Goal: Browse casually: Explore the website without a specific task or goal

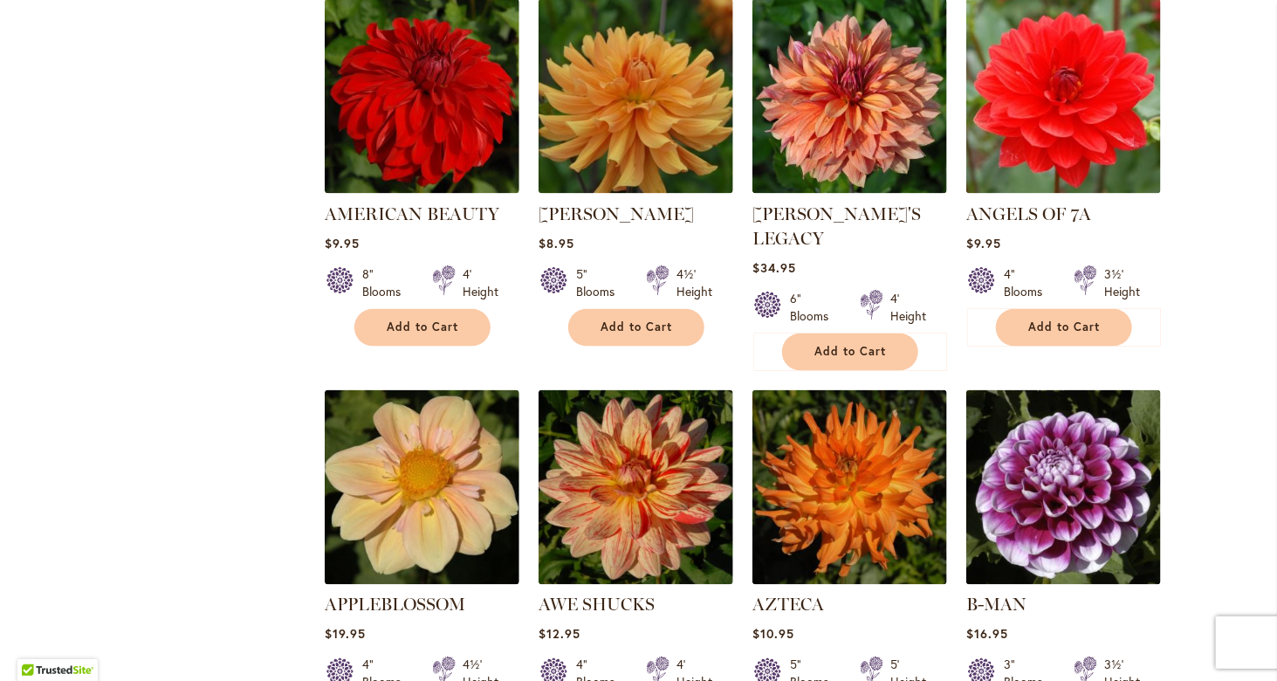
scroll to position [1309, 0]
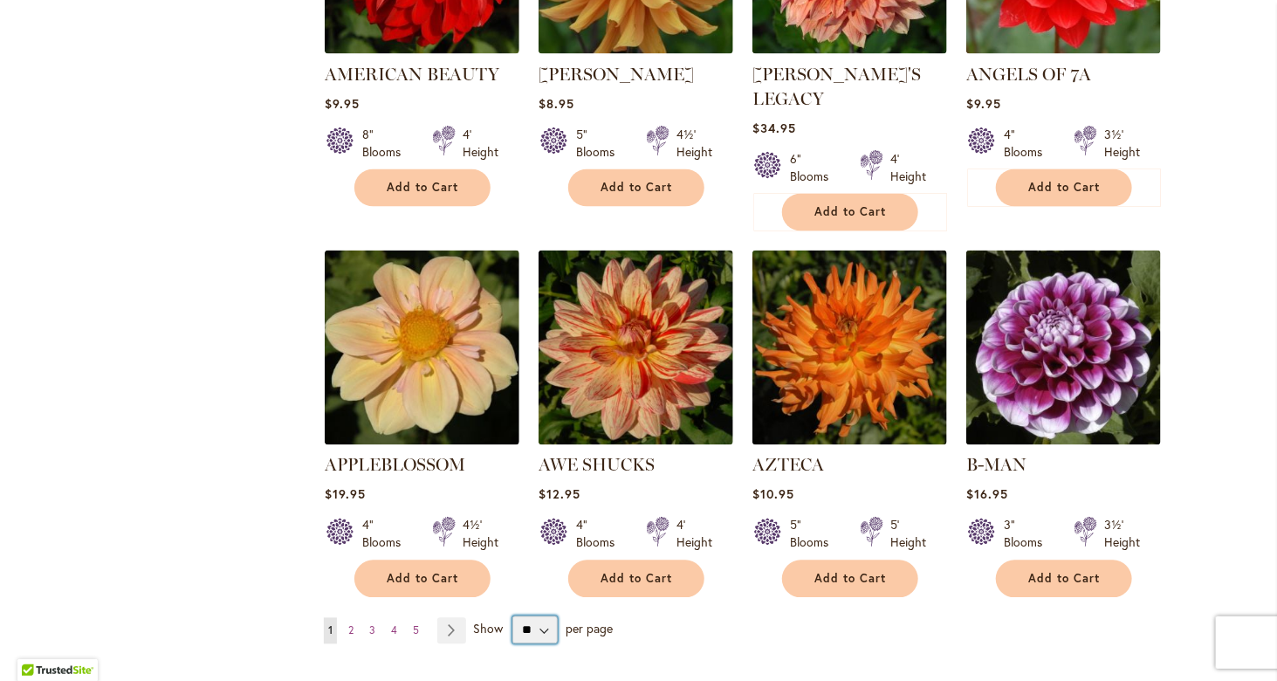
click at [538, 616] on select "** ** ** **" at bounding box center [534, 630] width 45 height 28
select select "**"
click at [512, 616] on select "** ** ** **" at bounding box center [534, 630] width 45 height 28
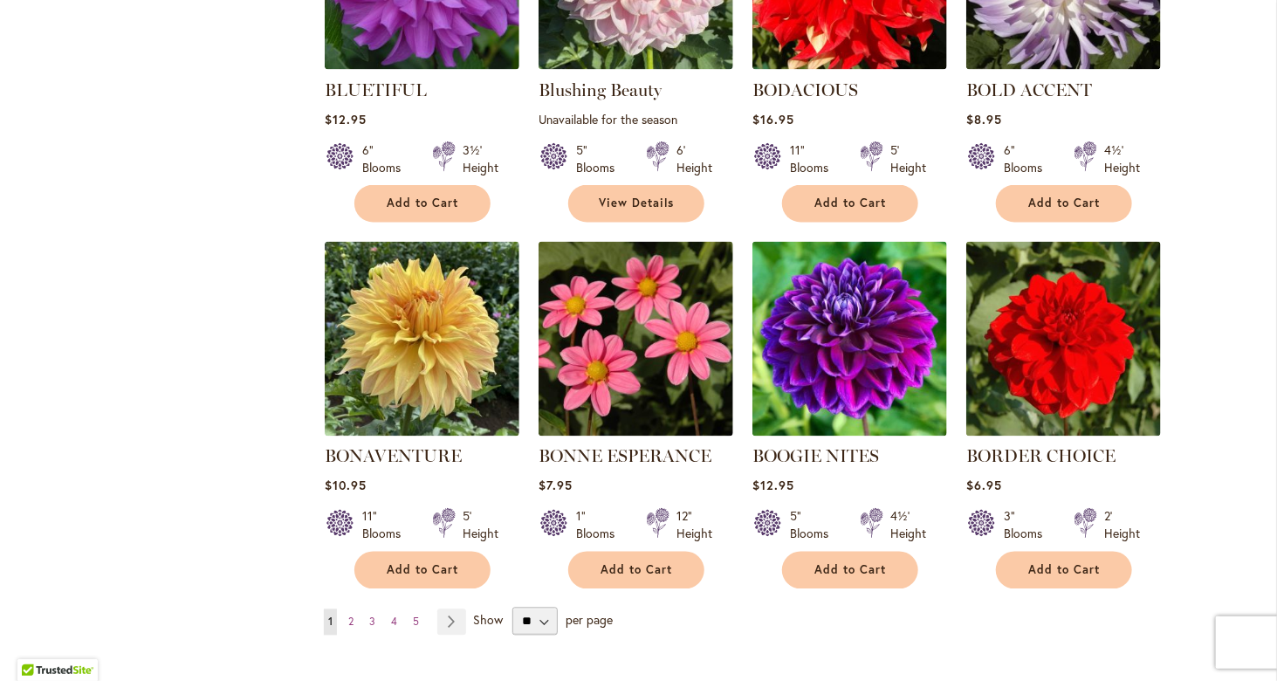
scroll to position [4277, 0]
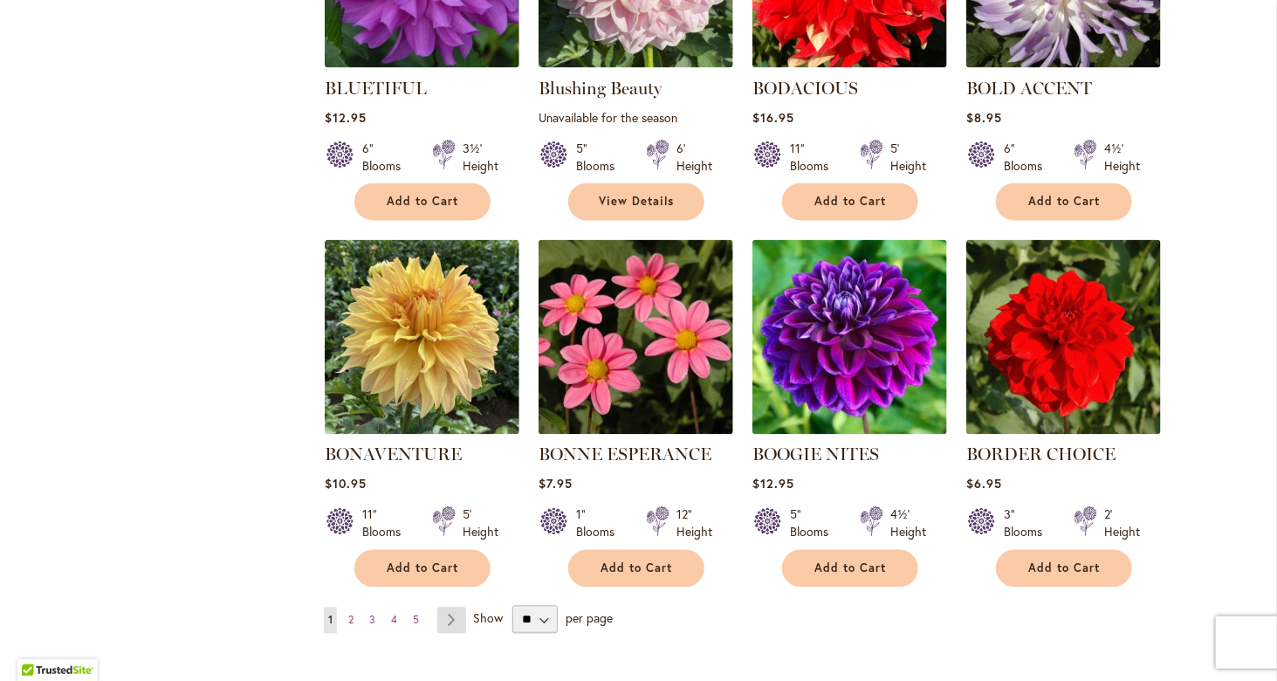
click at [448, 608] on link "Page Next" at bounding box center [451, 621] width 29 height 26
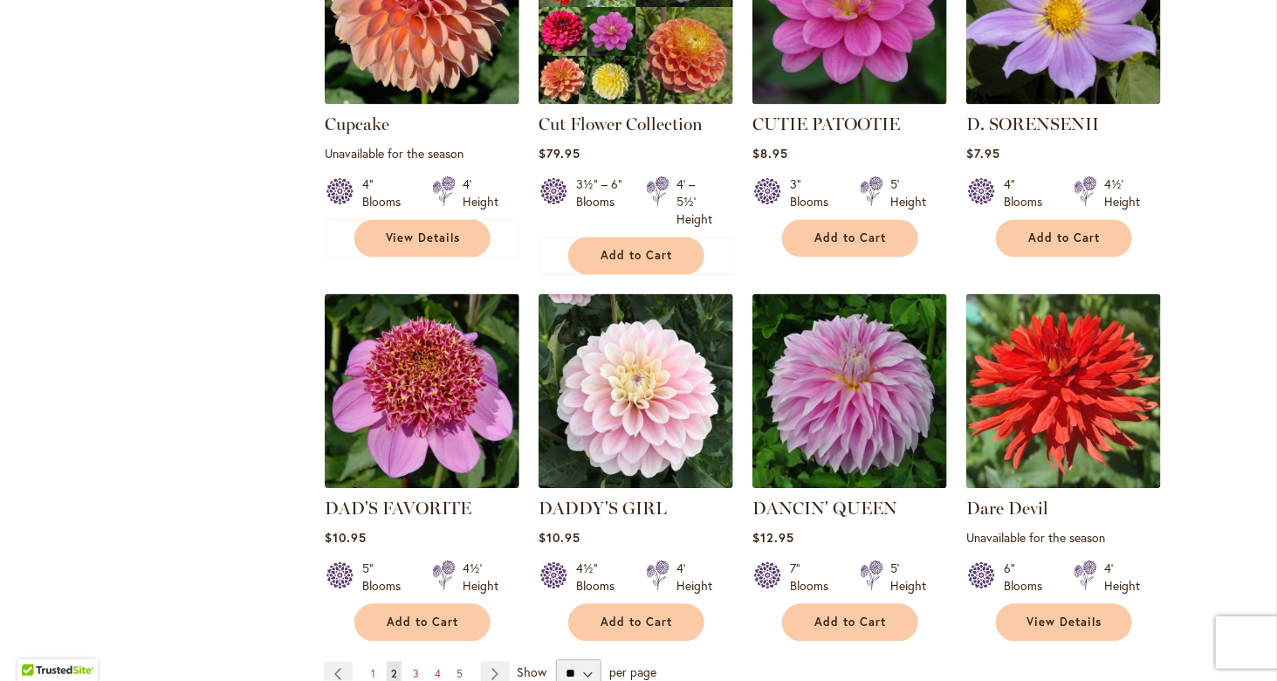
scroll to position [4364, 0]
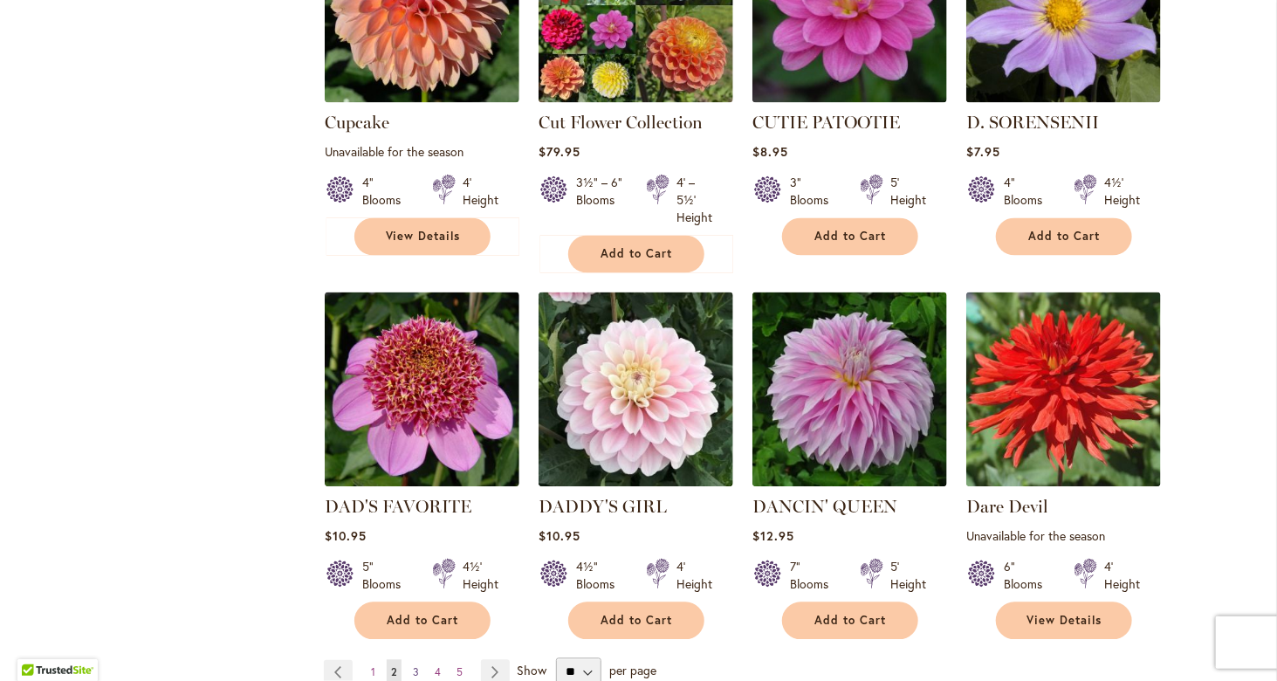
click at [413, 666] on span "3" at bounding box center [416, 672] width 6 height 13
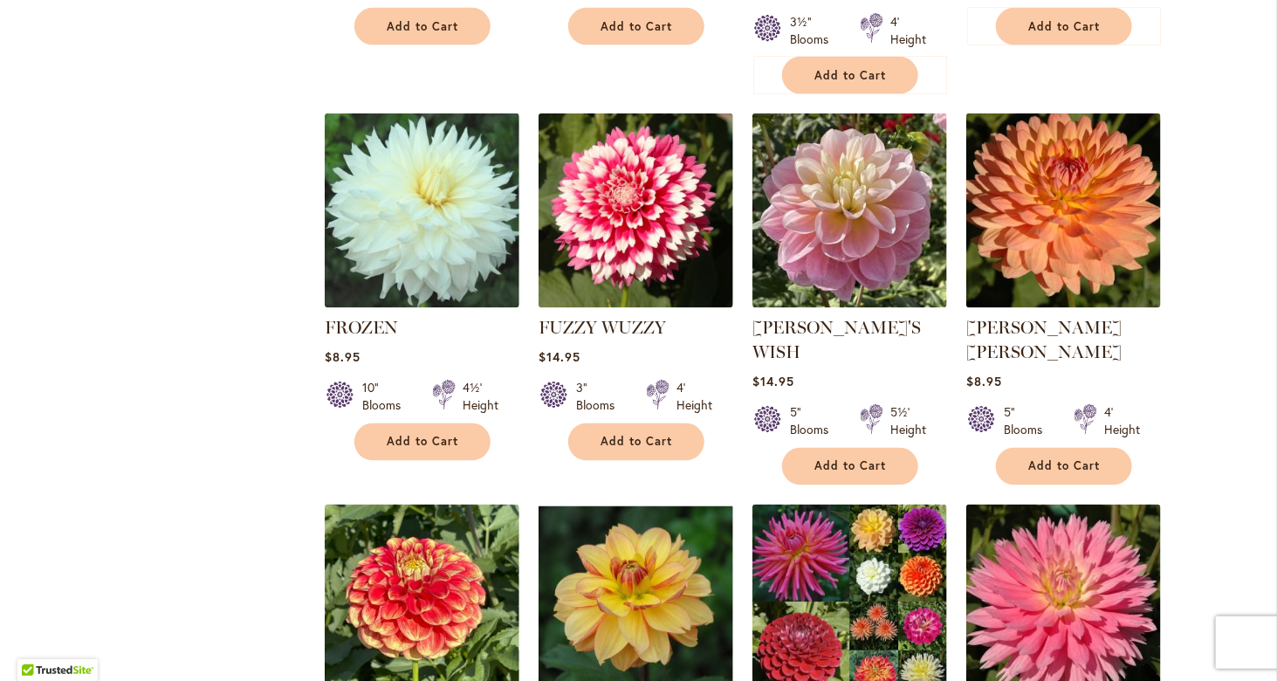
scroll to position [4295, 0]
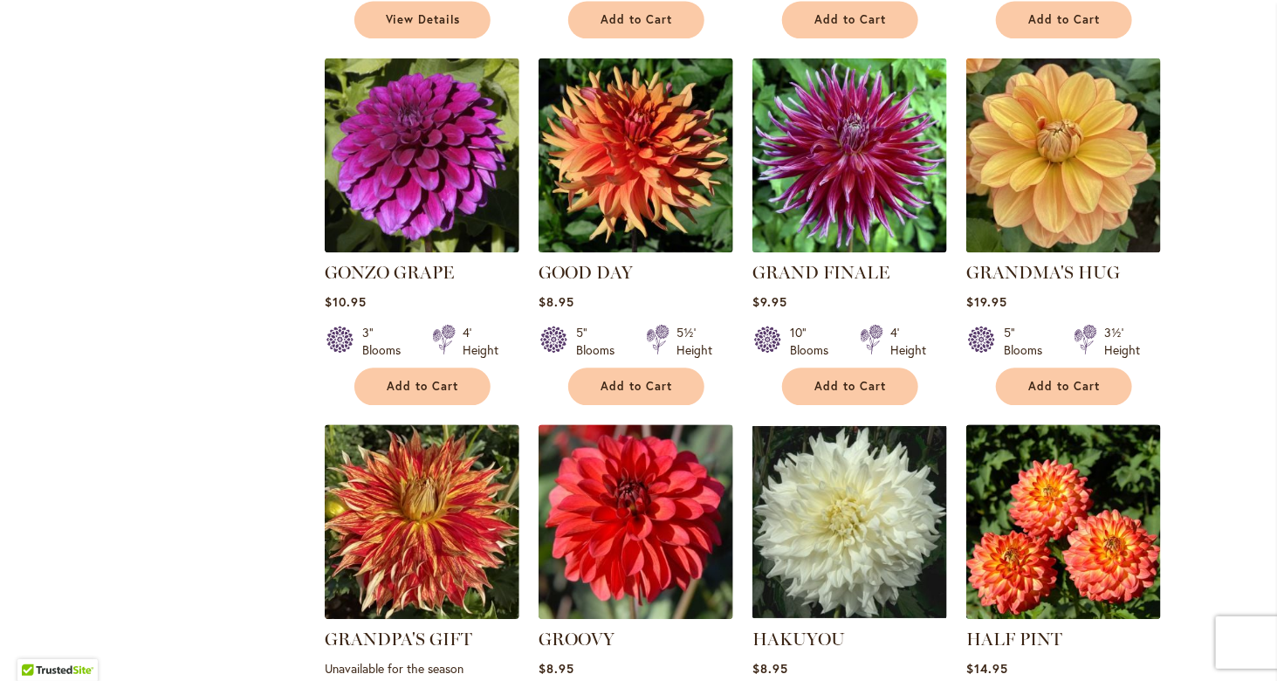
scroll to position [1589, 0]
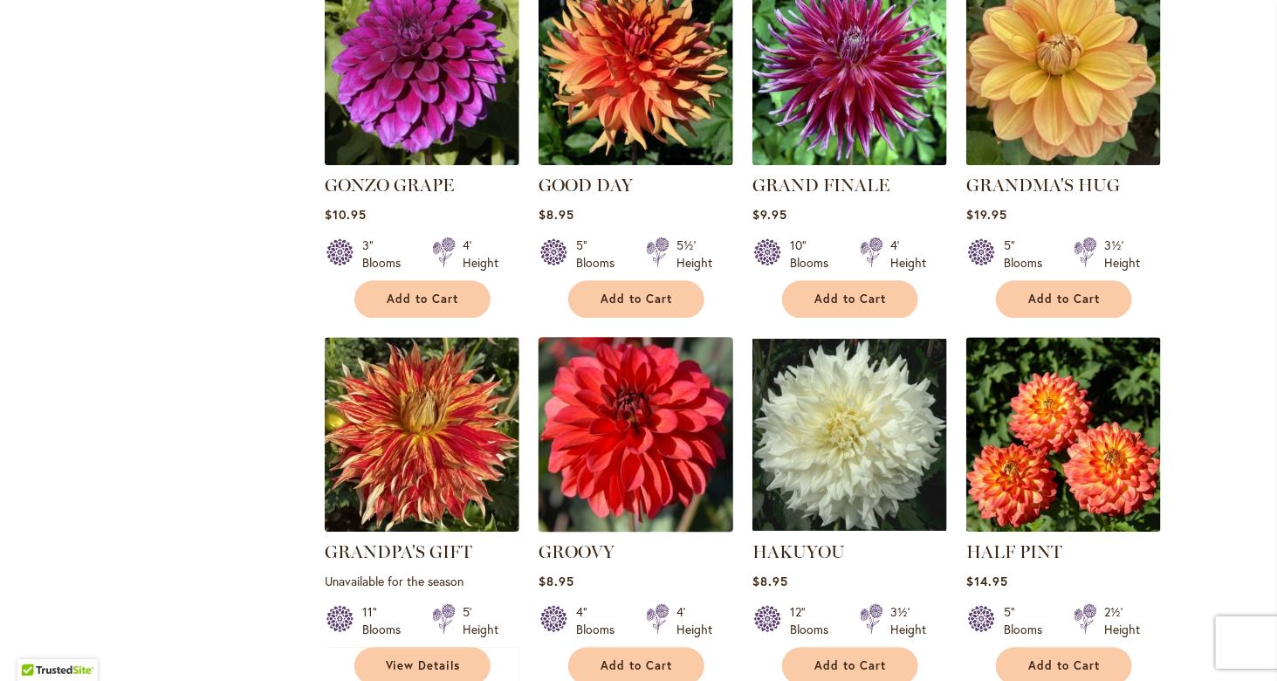
click at [621, 402] on img at bounding box center [635, 435] width 204 height 204
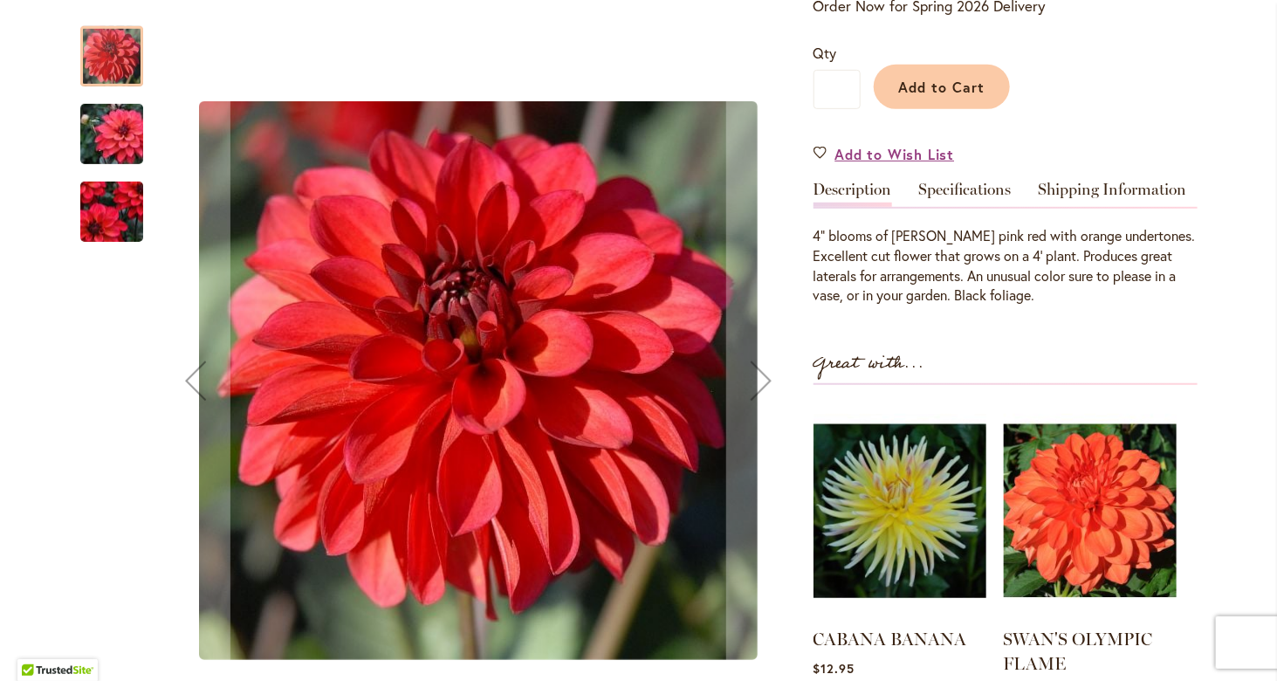
scroll to position [436, 0]
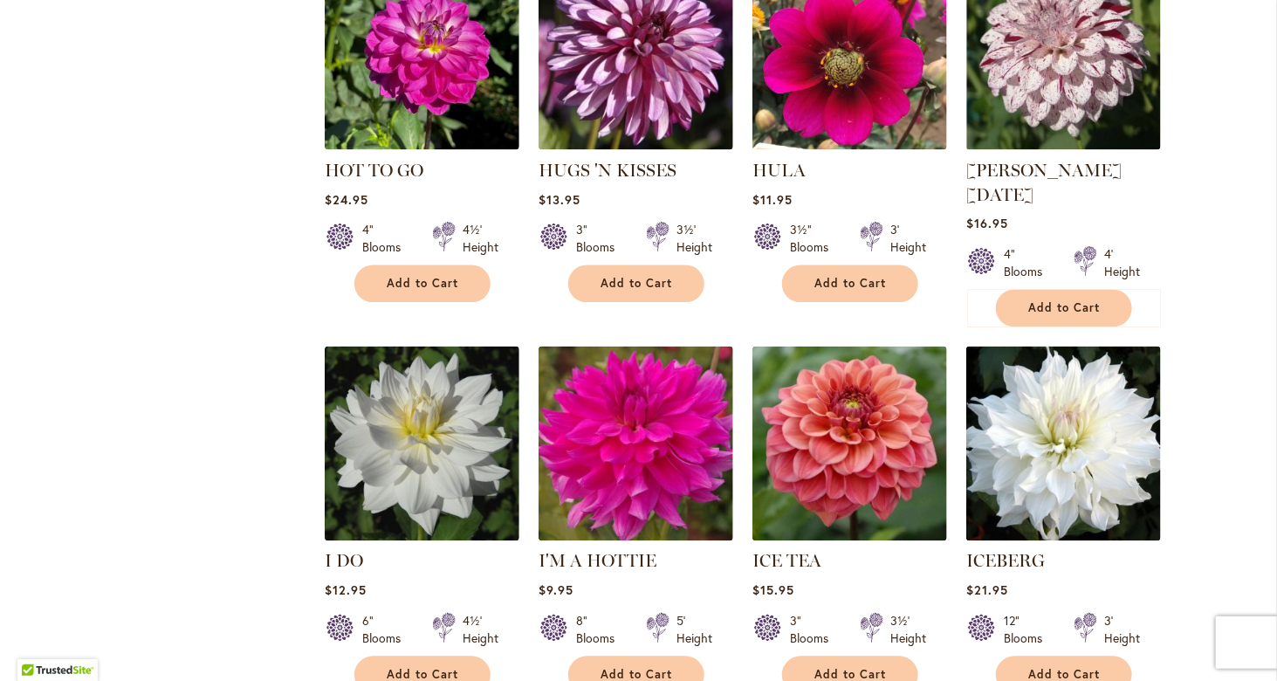
scroll to position [4295, 0]
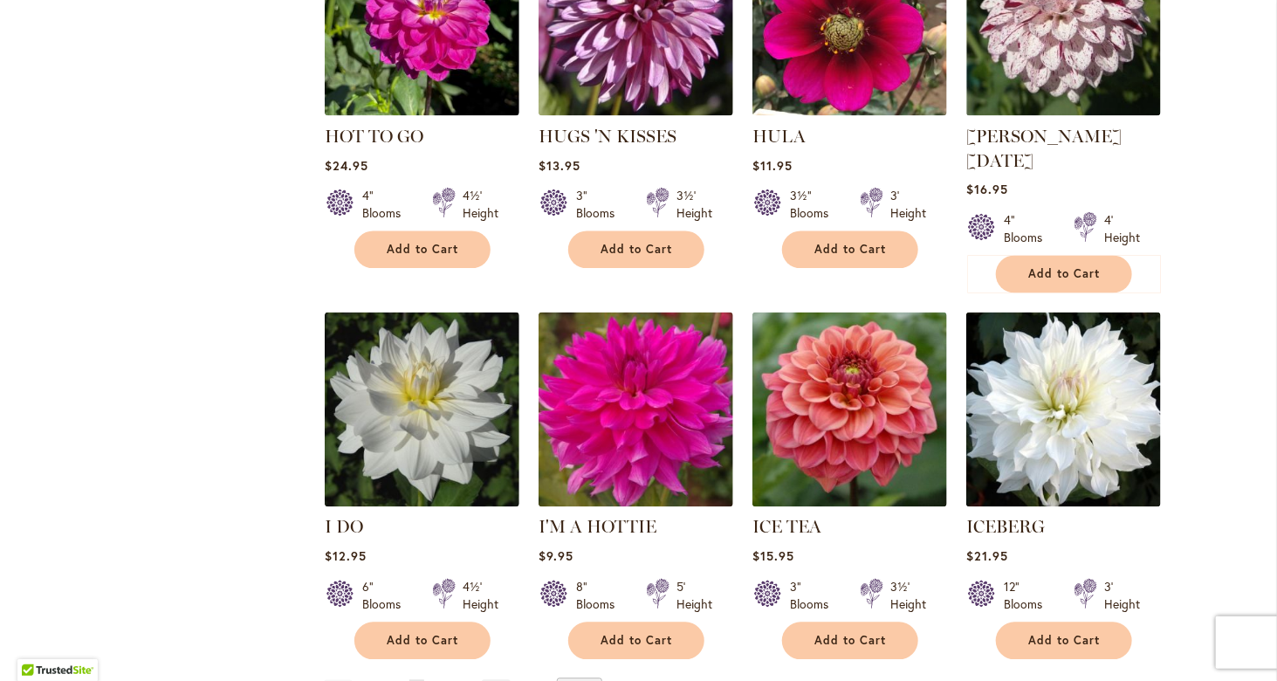
click at [436, 680] on span "5" at bounding box center [439, 692] width 6 height 13
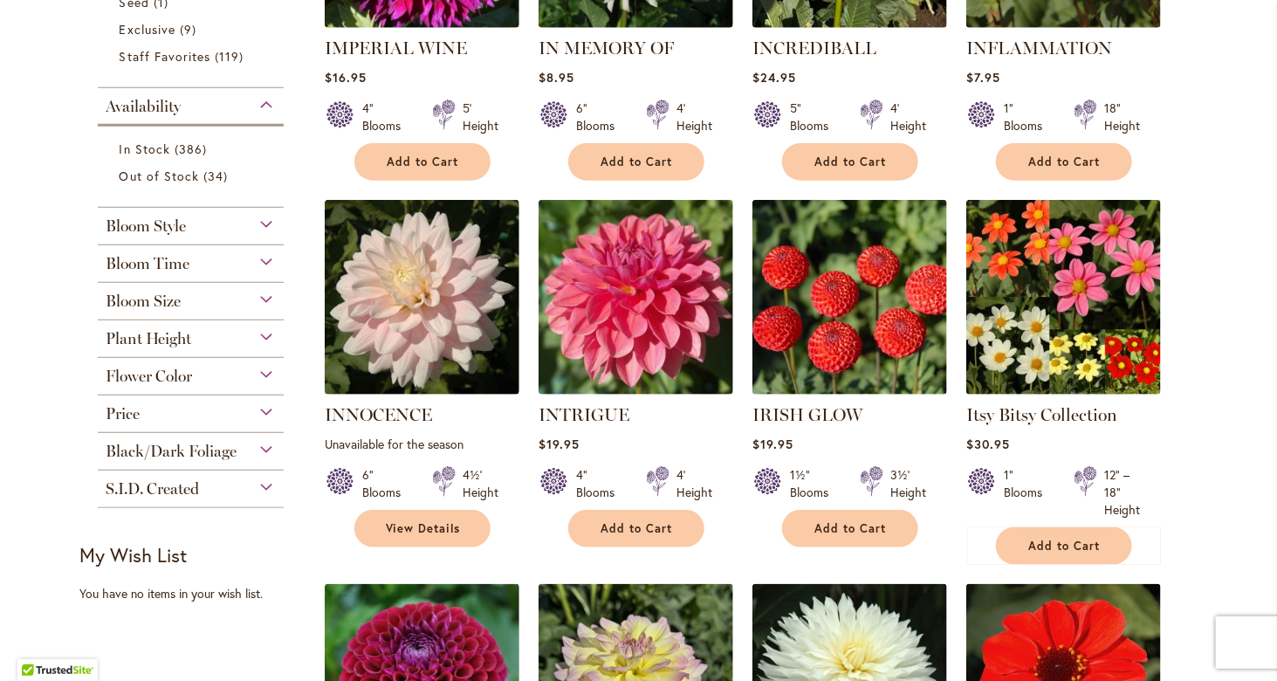
scroll to position [611, 0]
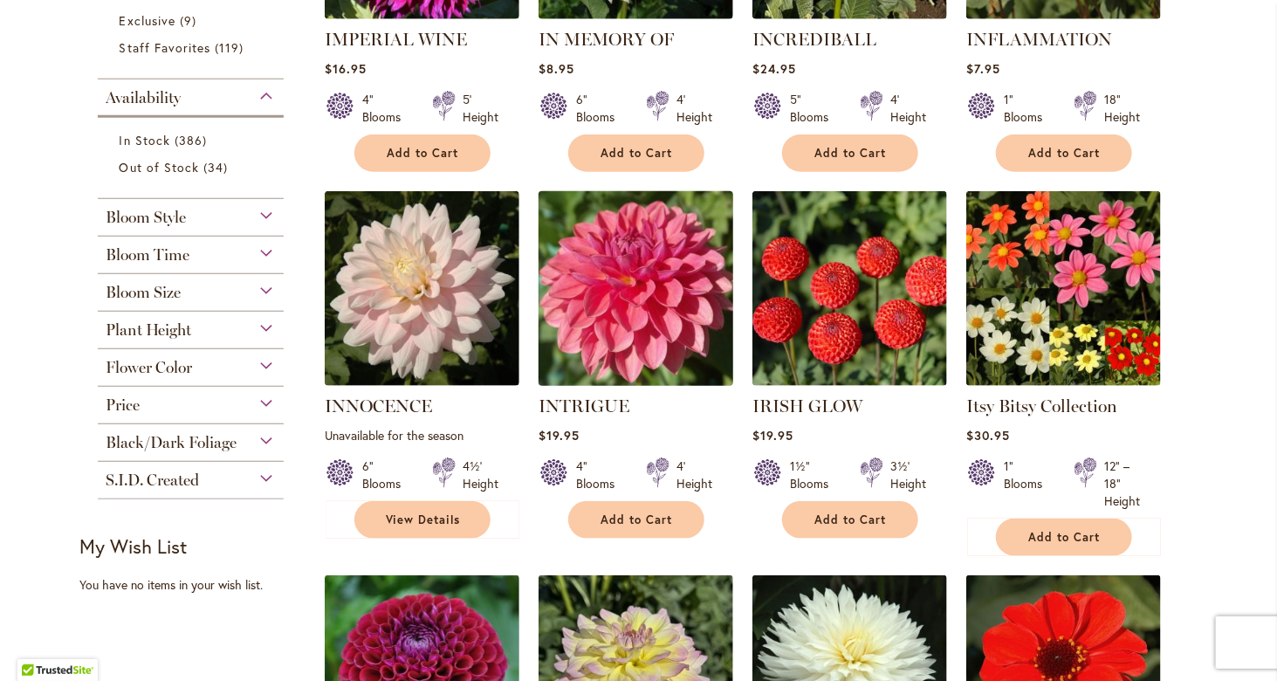
click at [608, 323] on img at bounding box center [635, 289] width 204 height 204
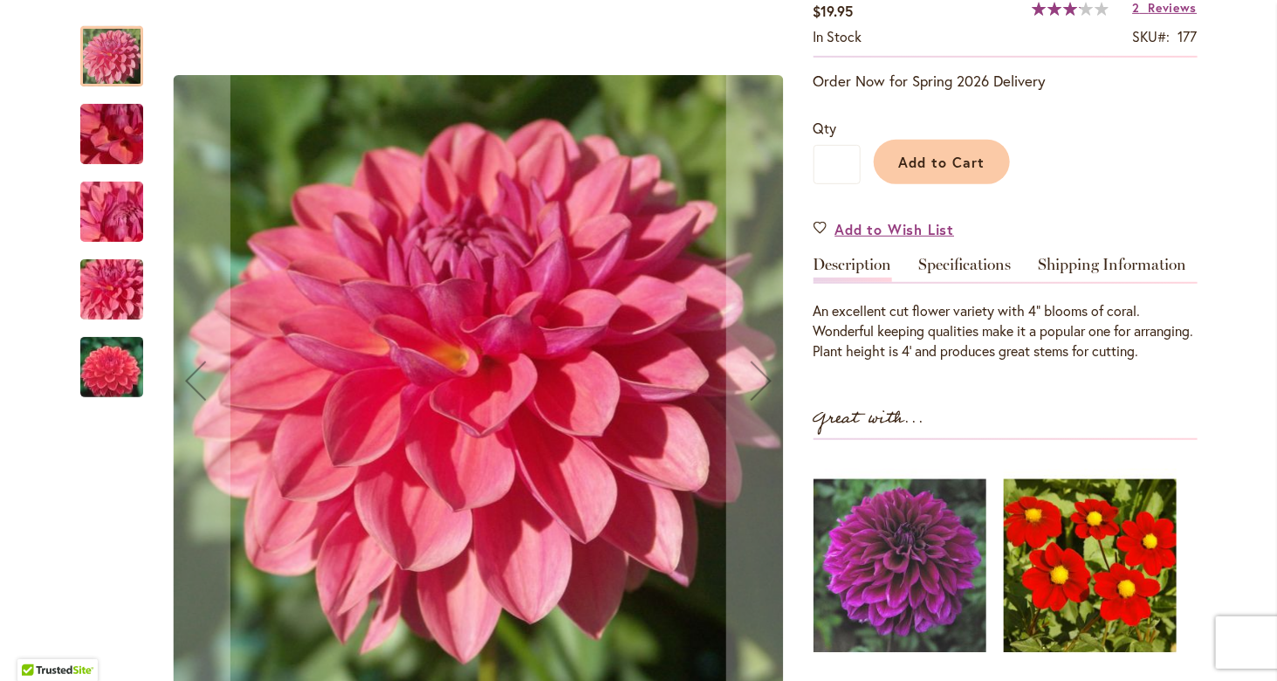
scroll to position [349, 0]
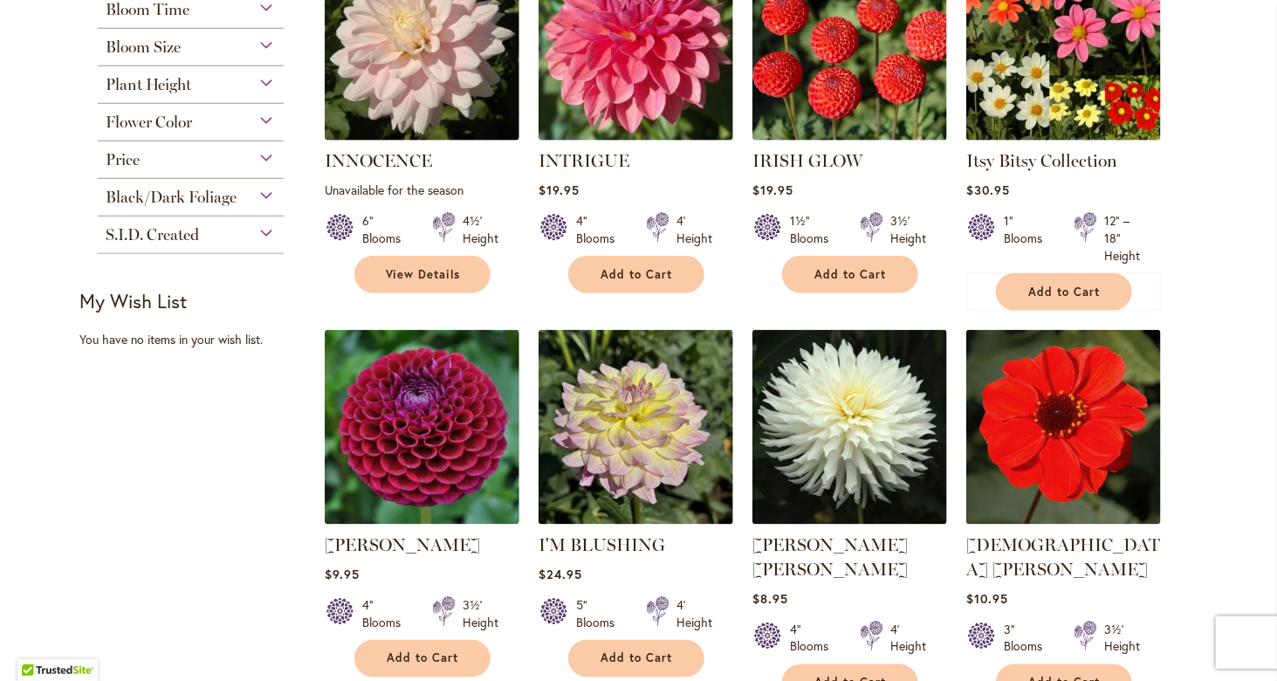
scroll to position [1047, 0]
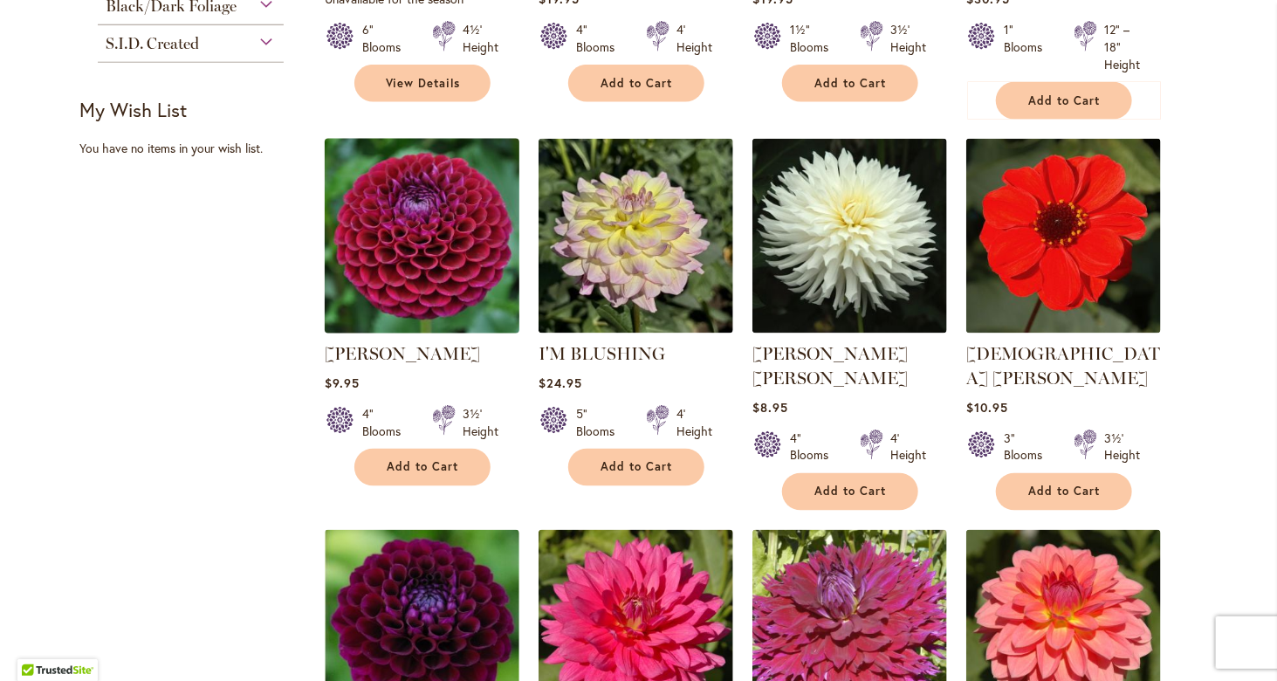
click at [419, 258] on img at bounding box center [421, 236] width 204 height 204
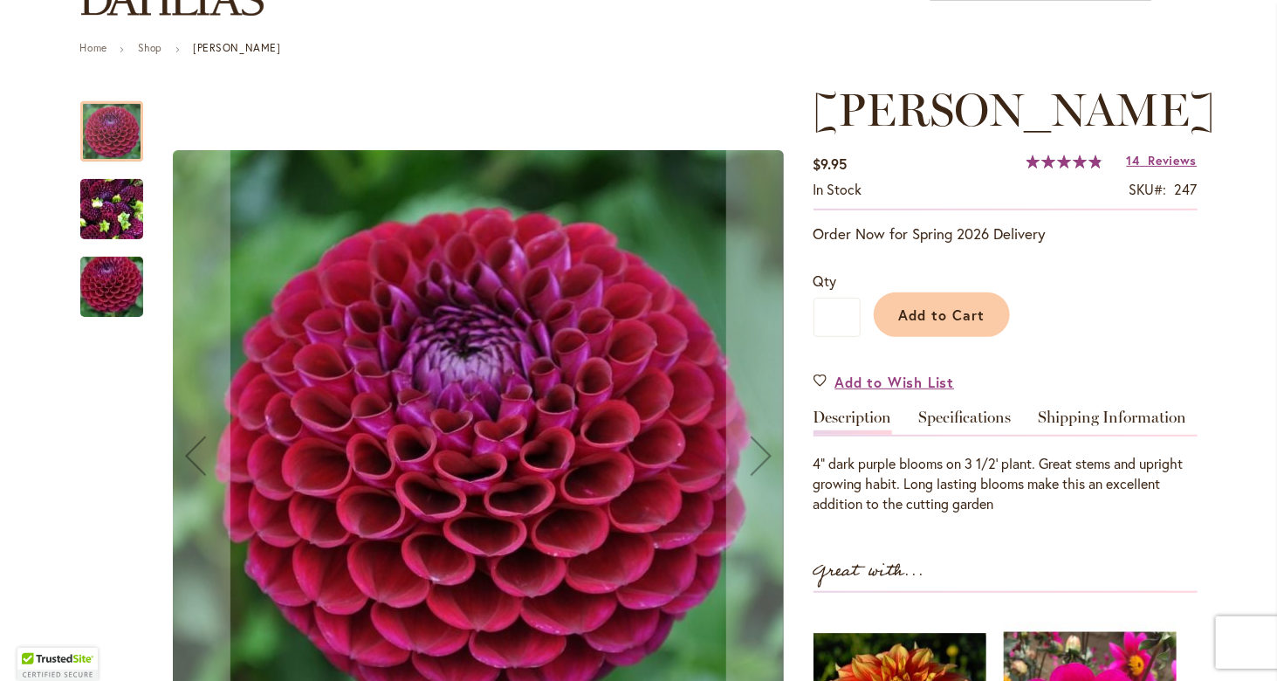
scroll to position [175, 0]
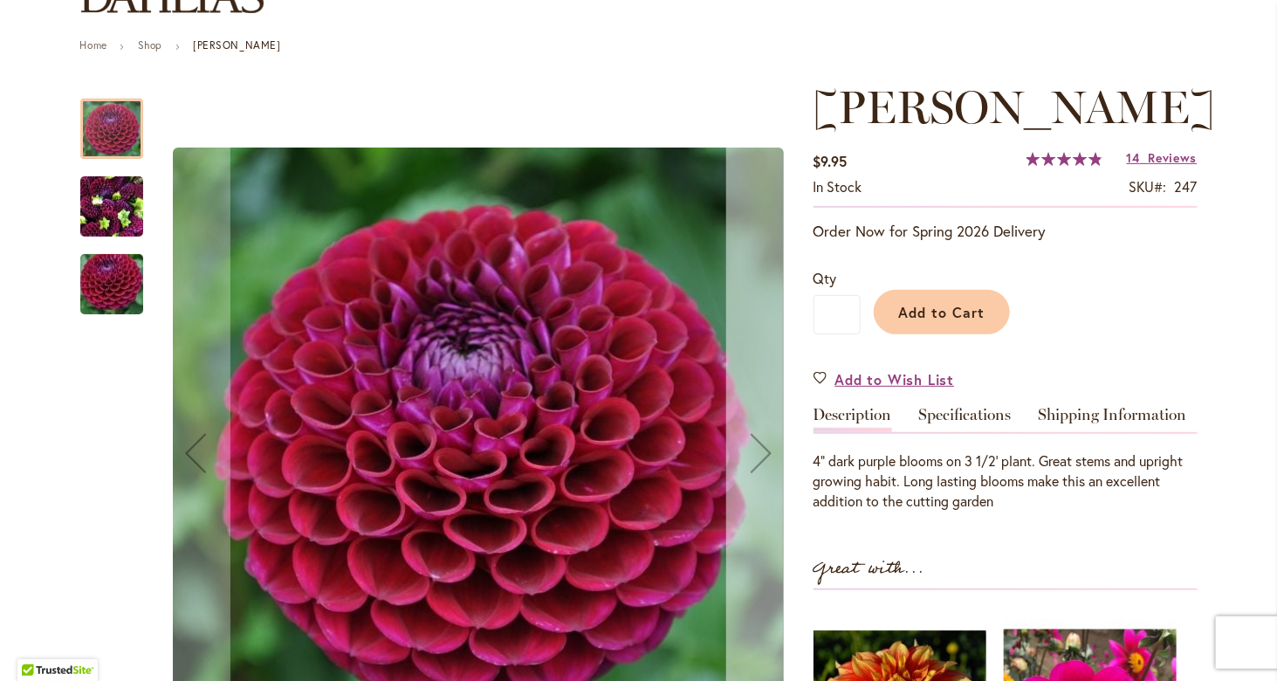
click at [756, 449] on div "Next" at bounding box center [761, 453] width 70 height 70
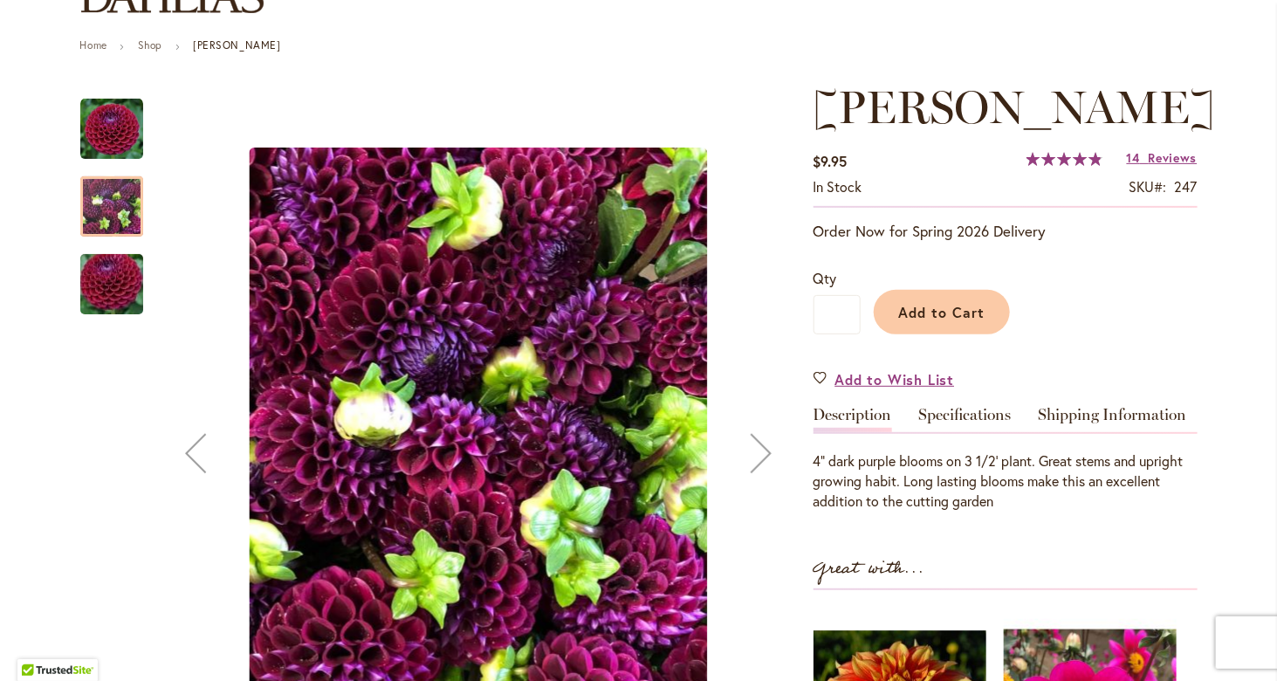
click at [755, 448] on div "Next" at bounding box center [761, 453] width 70 height 70
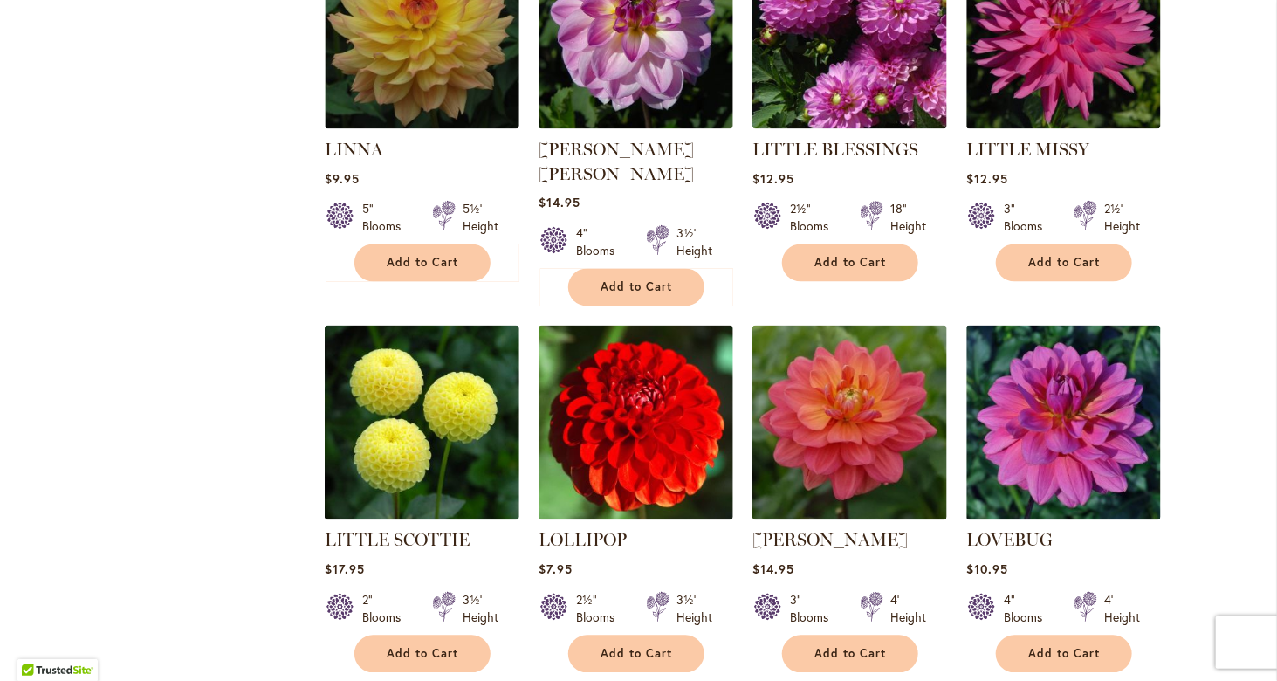
scroll to position [4295, 0]
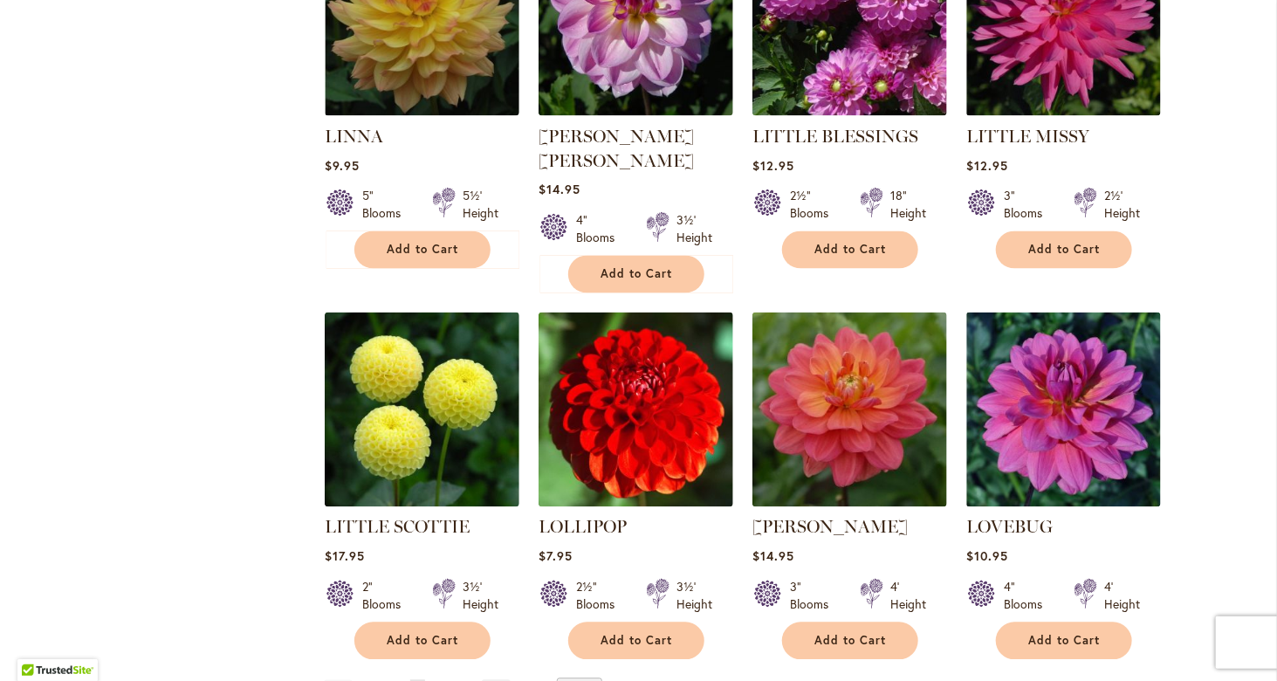
click at [436, 680] on span "6" at bounding box center [439, 692] width 6 height 13
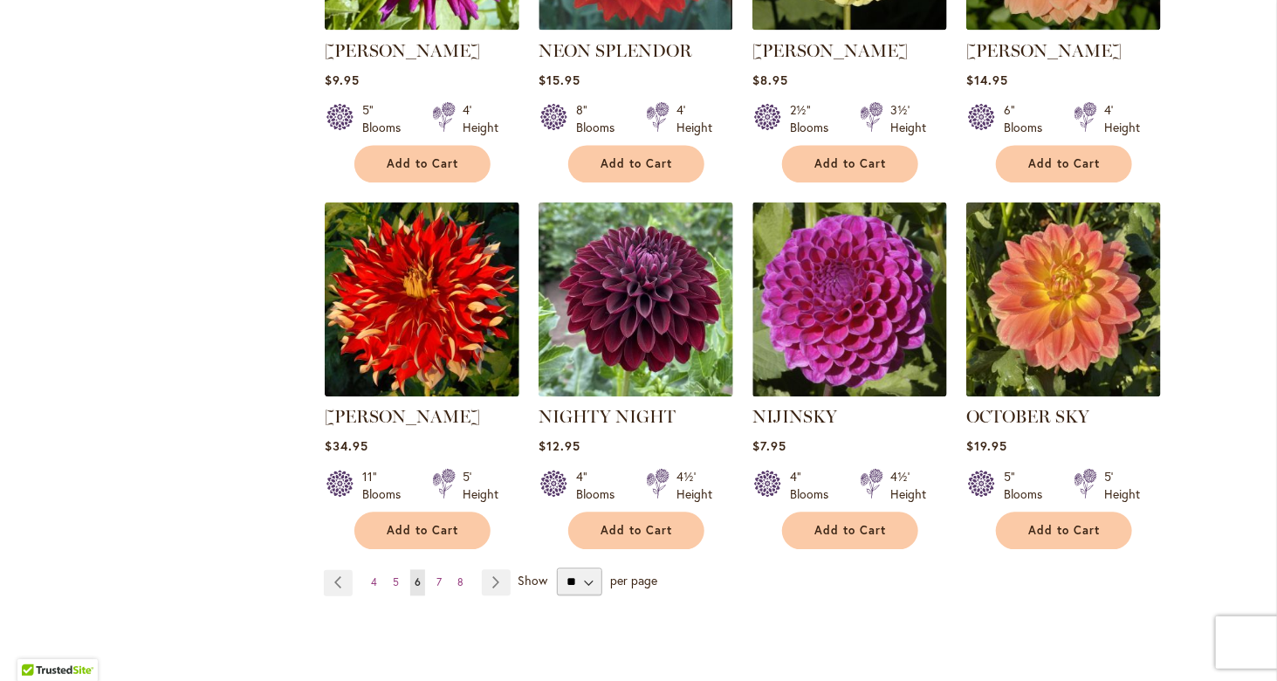
scroll to position [4364, 0]
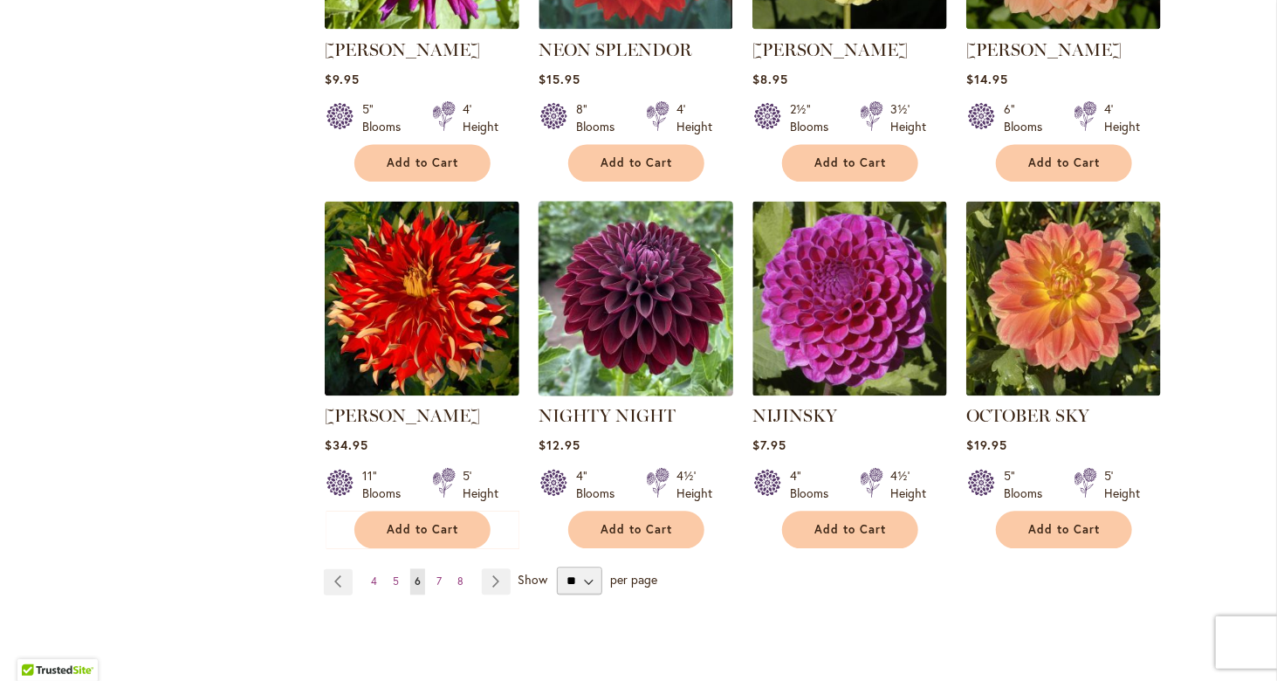
click at [654, 197] on img at bounding box center [635, 299] width 204 height 204
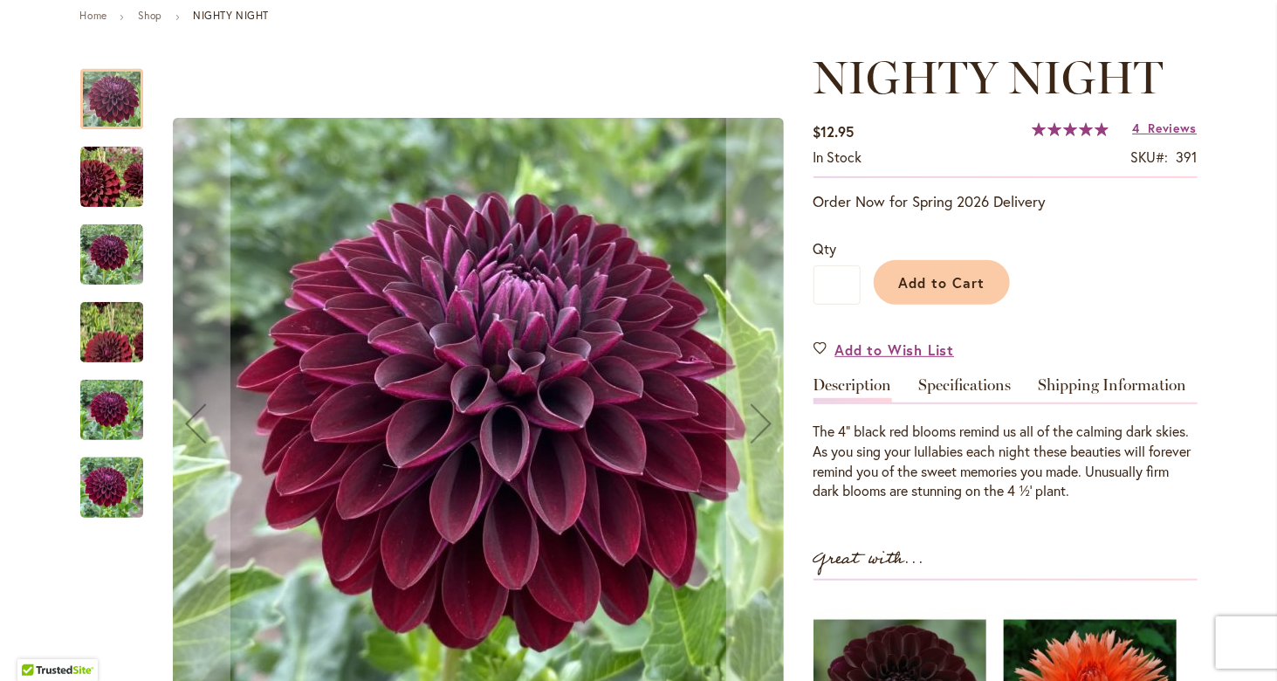
scroll to position [262, 0]
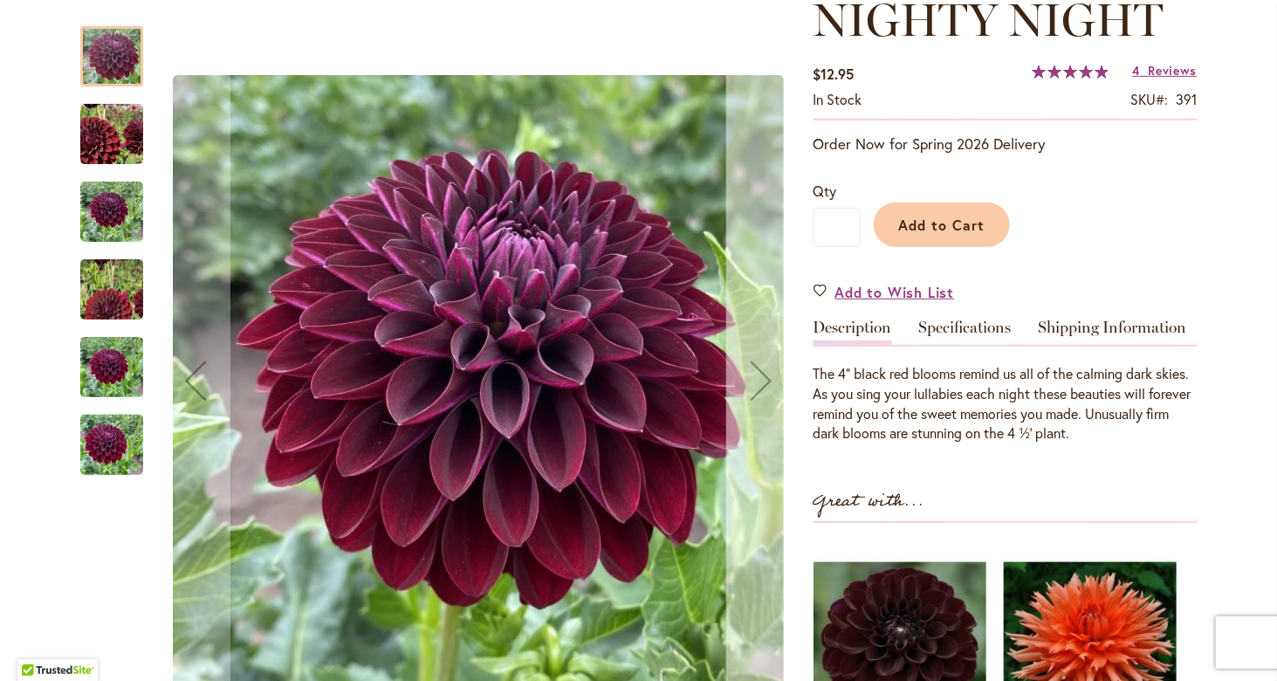
click at [752, 368] on div "Next" at bounding box center [761, 381] width 70 height 70
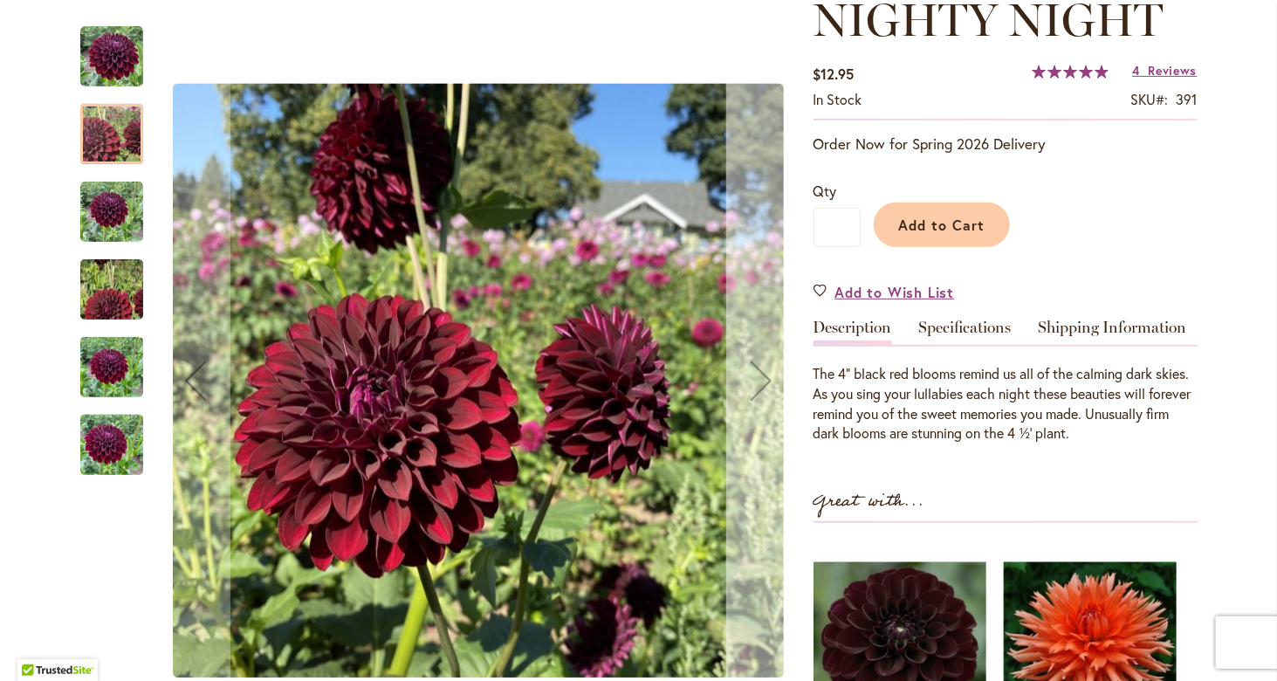
click at [752, 368] on div "Next" at bounding box center [761, 381] width 70 height 70
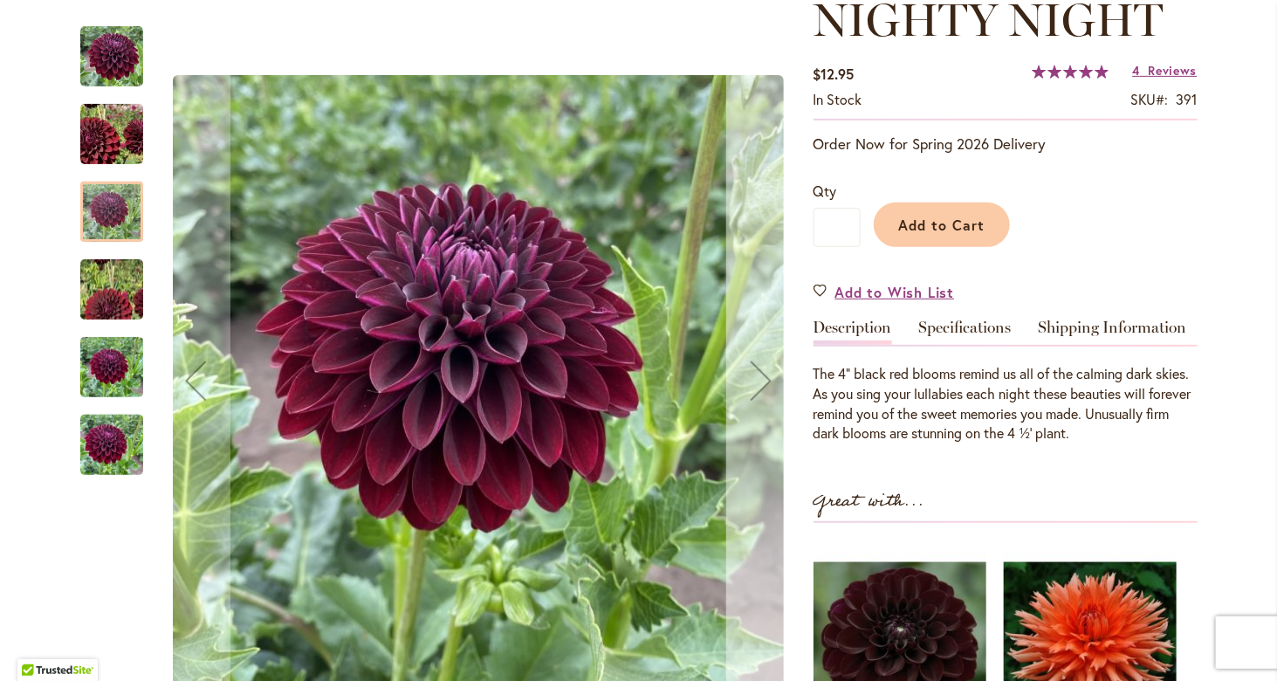
click at [752, 368] on div "Next" at bounding box center [761, 381] width 70 height 70
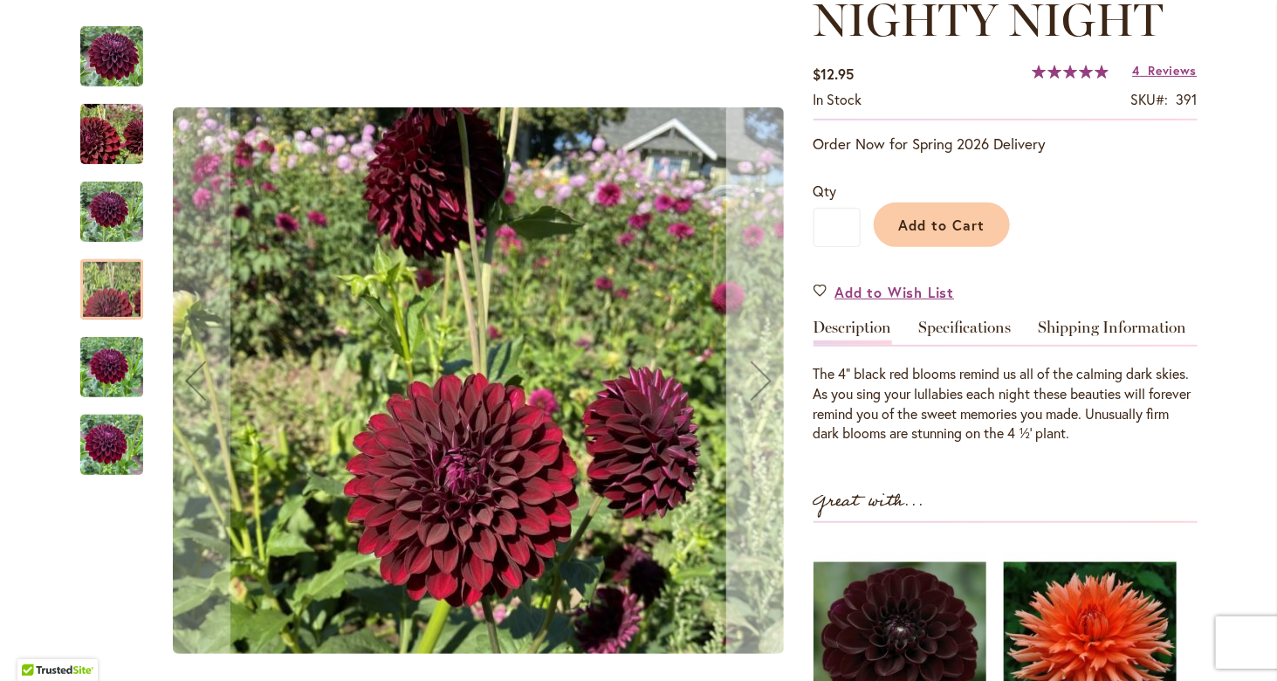
click at [752, 368] on div "Next" at bounding box center [761, 381] width 70 height 70
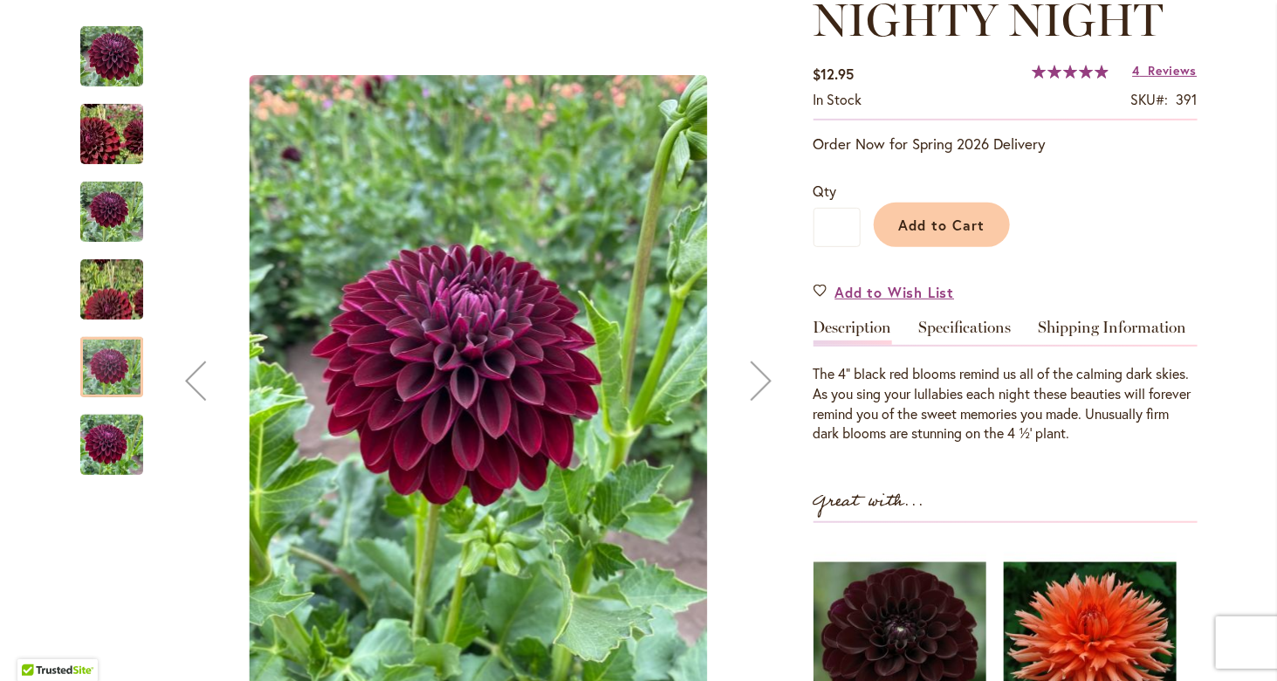
click at [752, 369] on div "Next" at bounding box center [761, 381] width 70 height 70
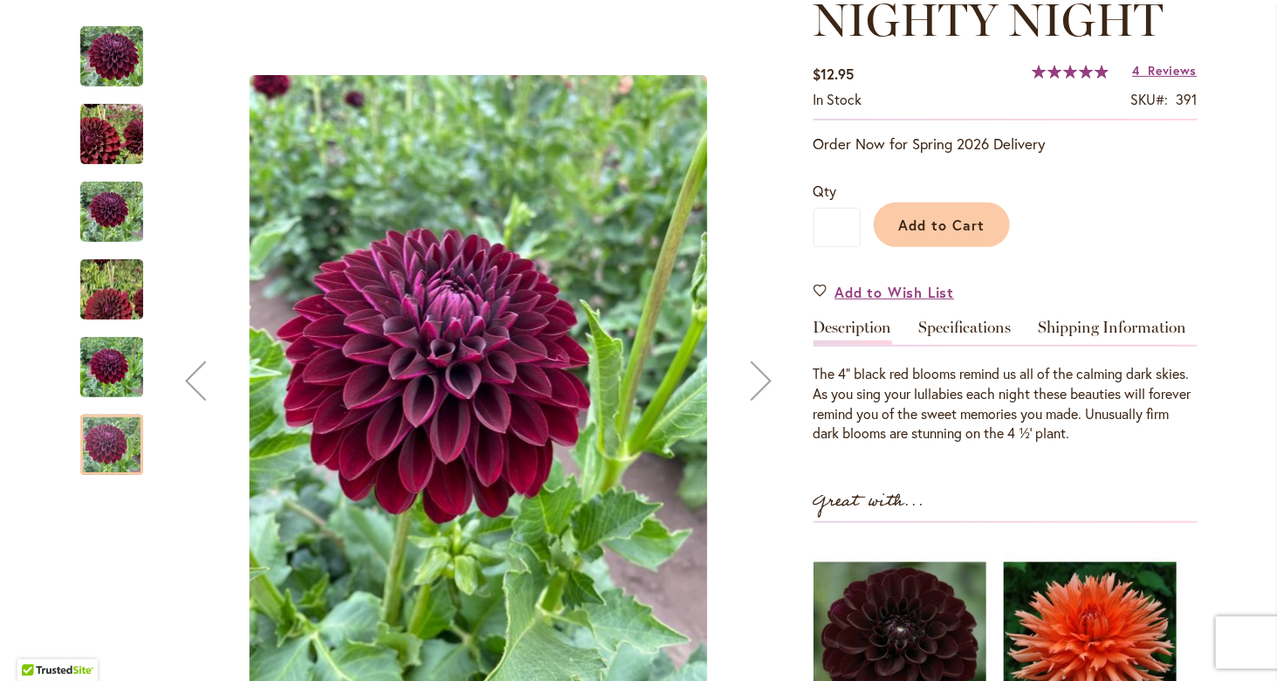
click at [752, 369] on div "Next" at bounding box center [761, 381] width 70 height 70
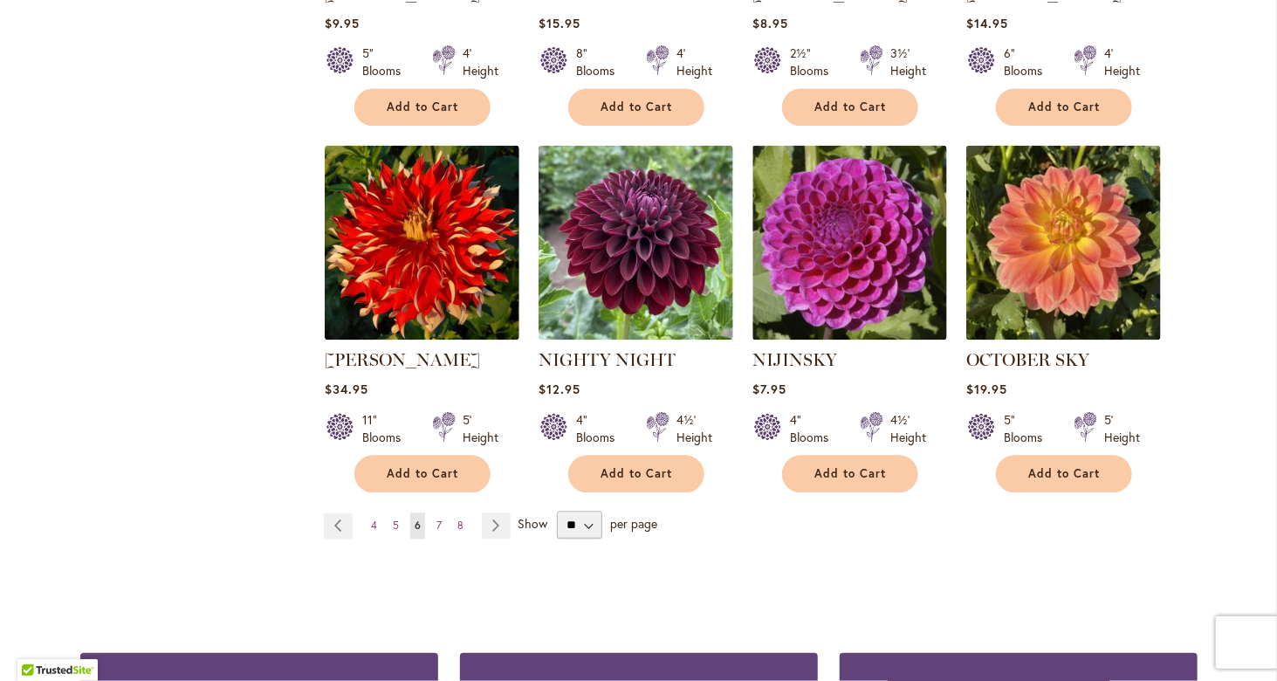
scroll to position [4539, 0]
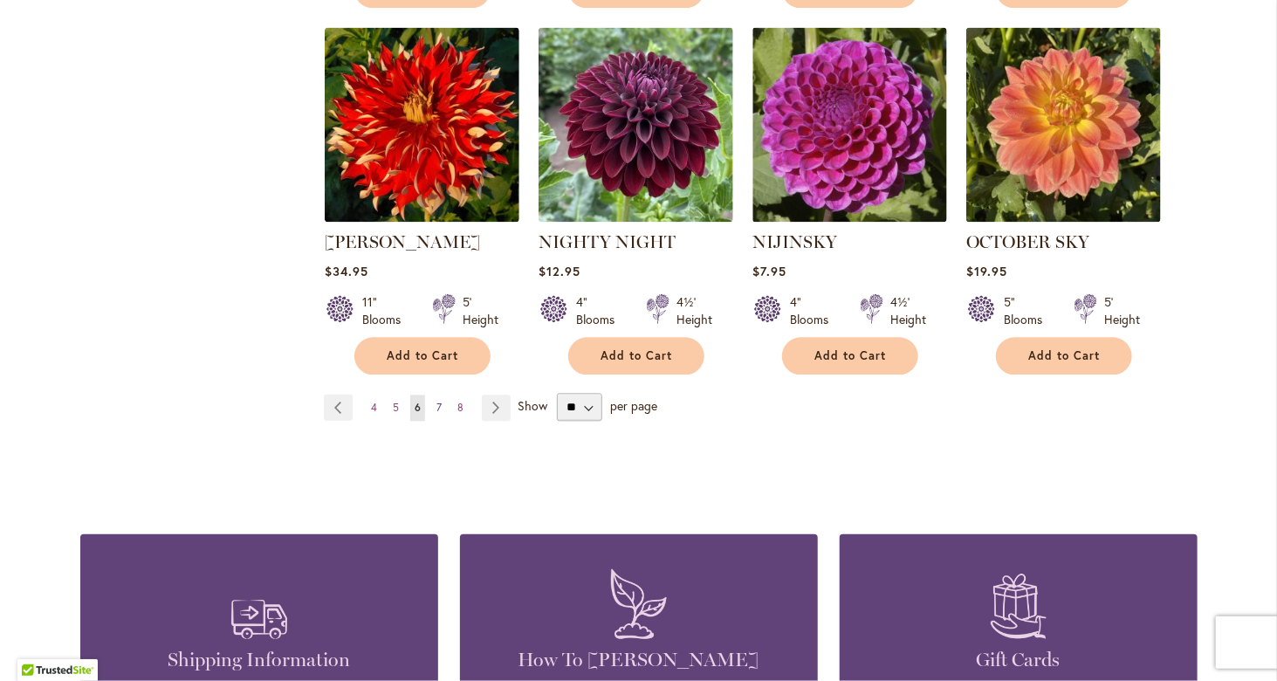
click at [436, 401] on span "7" at bounding box center [438, 407] width 5 height 13
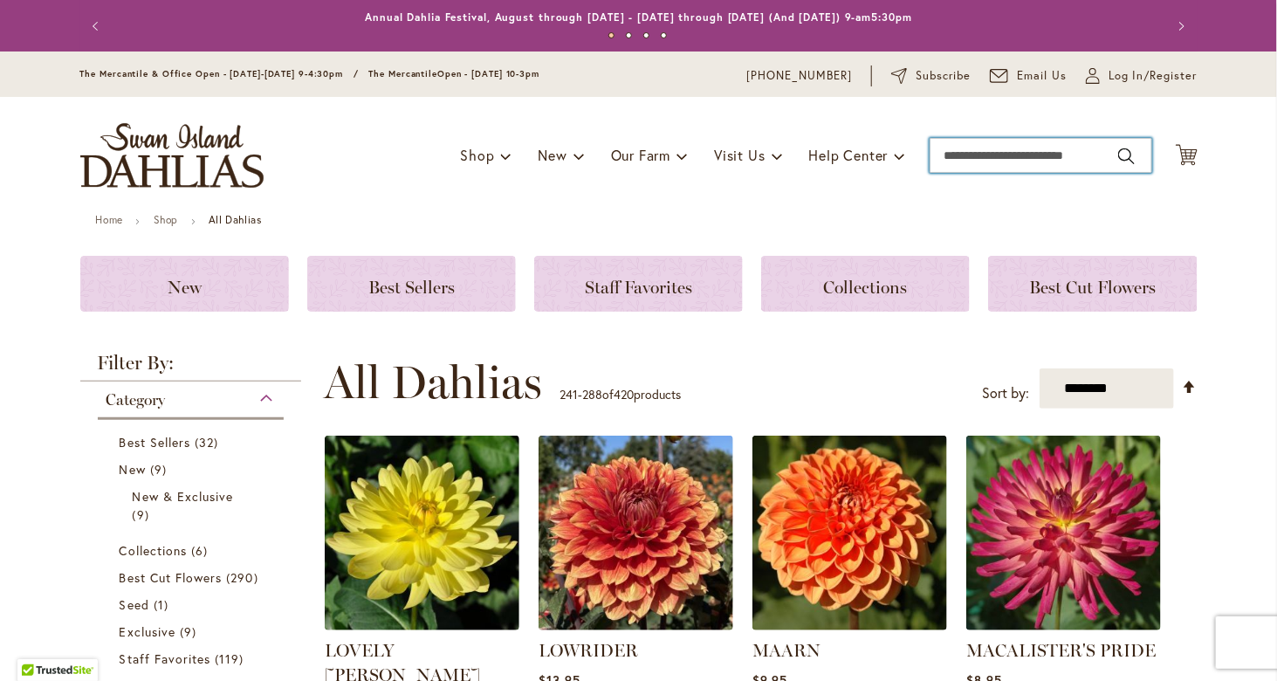
click at [1094, 154] on input "Search" at bounding box center [1041, 155] width 223 height 35
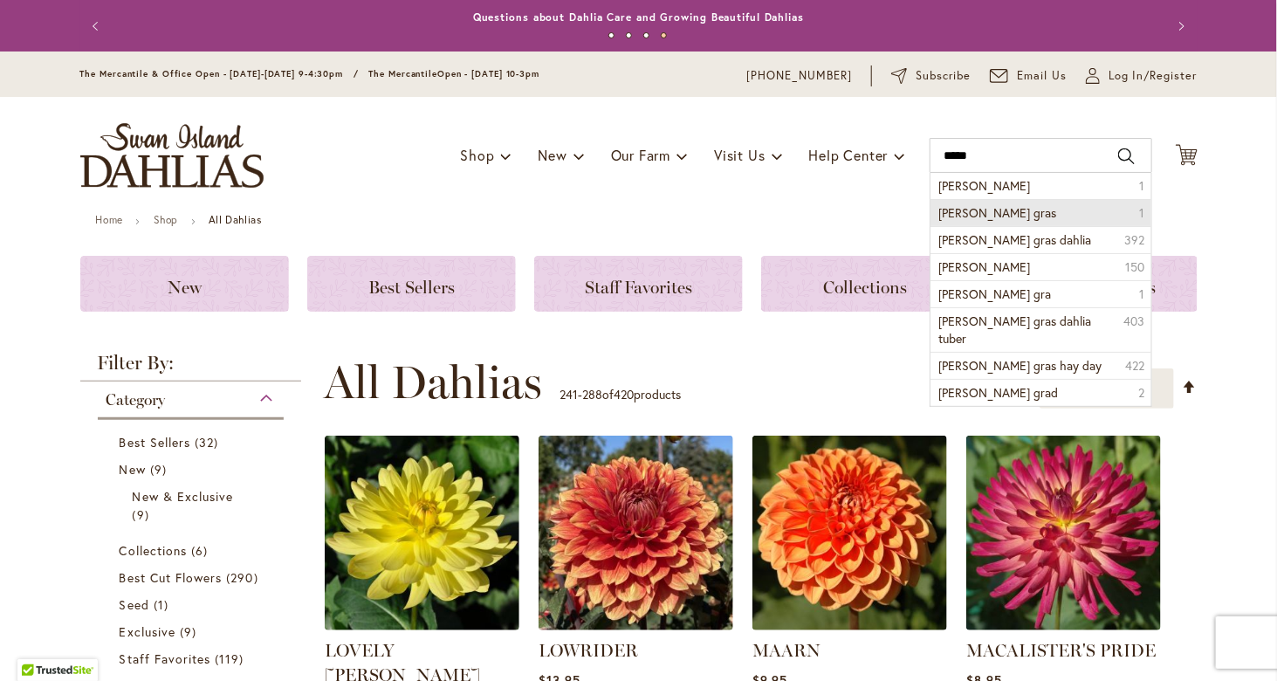
click at [1083, 209] on li "mardy gras 1" at bounding box center [1040, 212] width 221 height 27
type input "**********"
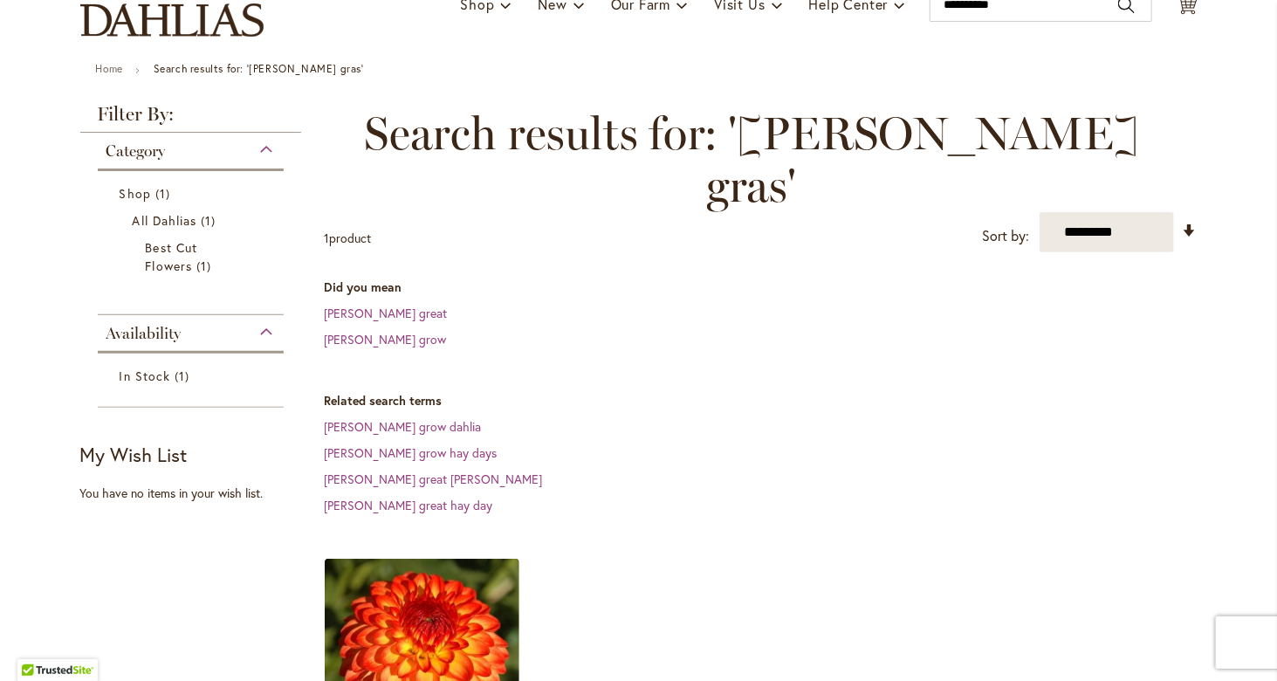
scroll to position [349, 0]
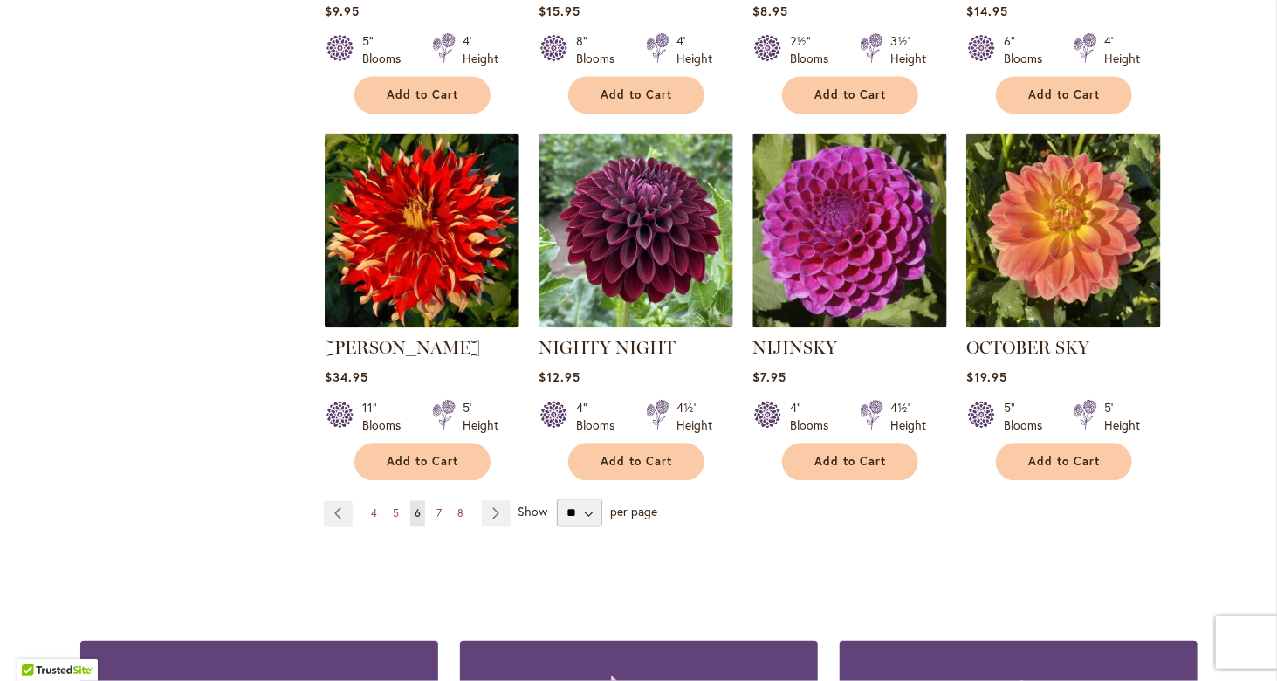
scroll to position [4452, 0]
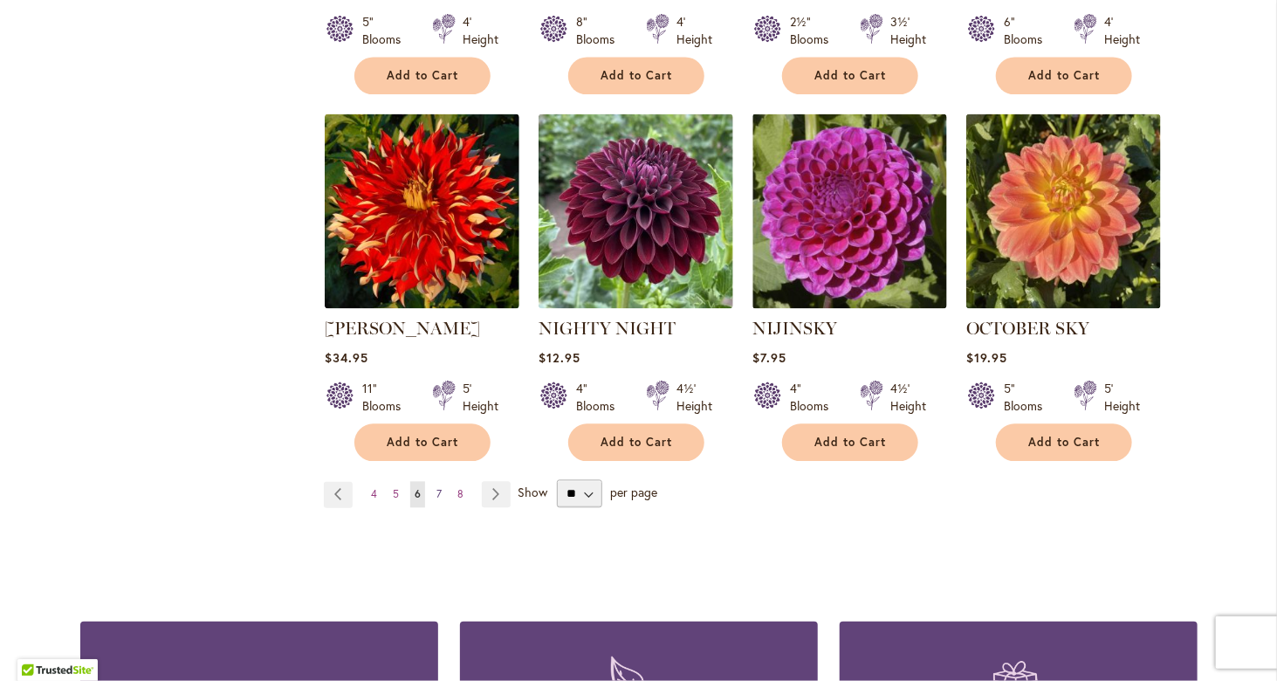
click at [436, 488] on span "7" at bounding box center [438, 494] width 5 height 13
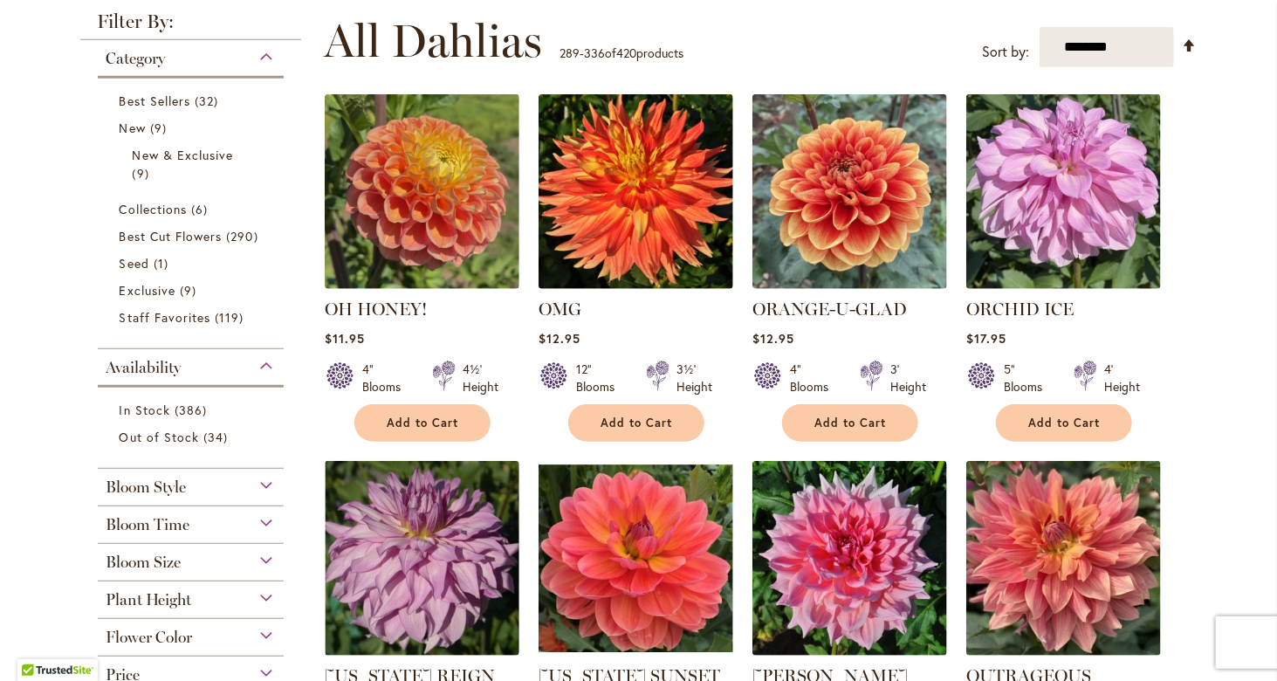
scroll to position [349, 0]
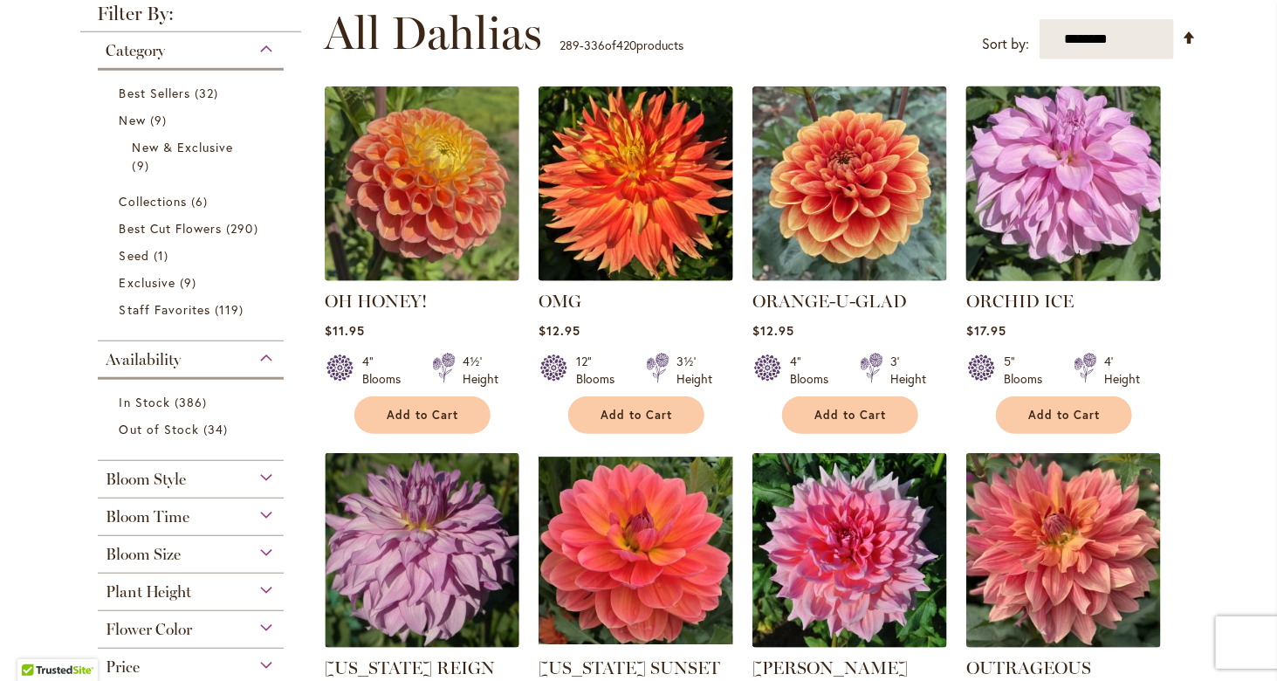
click at [1080, 171] on img at bounding box center [1063, 184] width 204 height 204
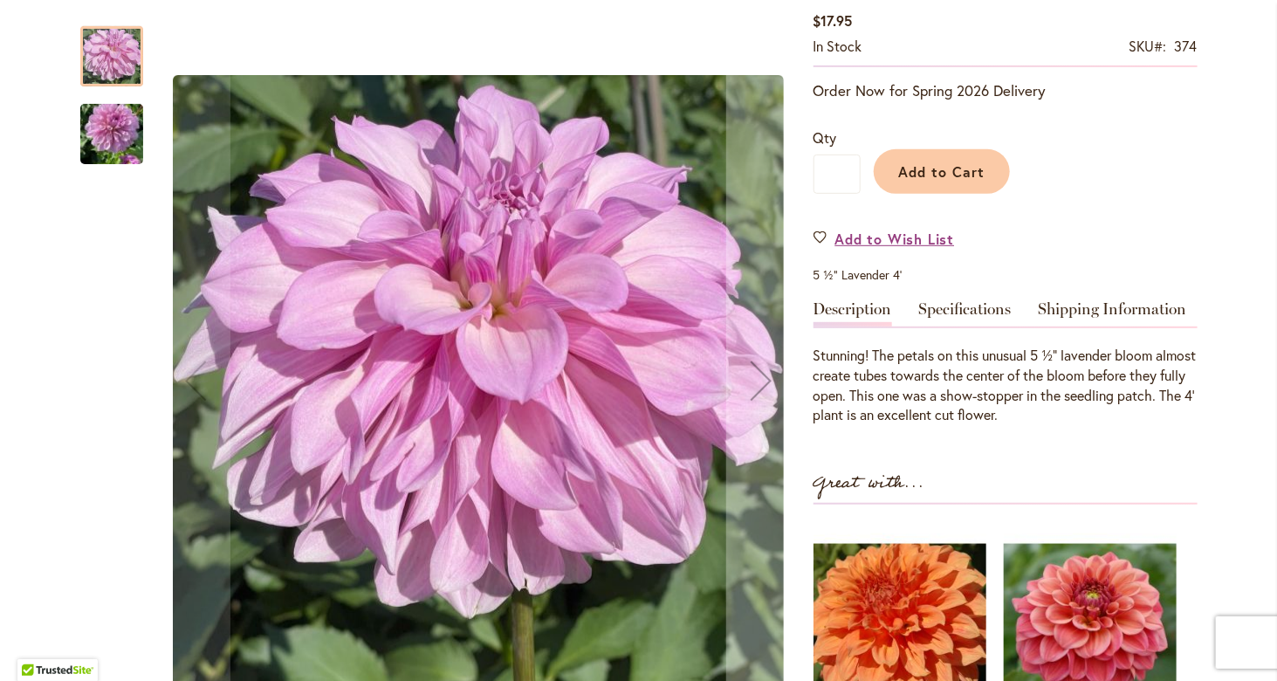
scroll to position [349, 0]
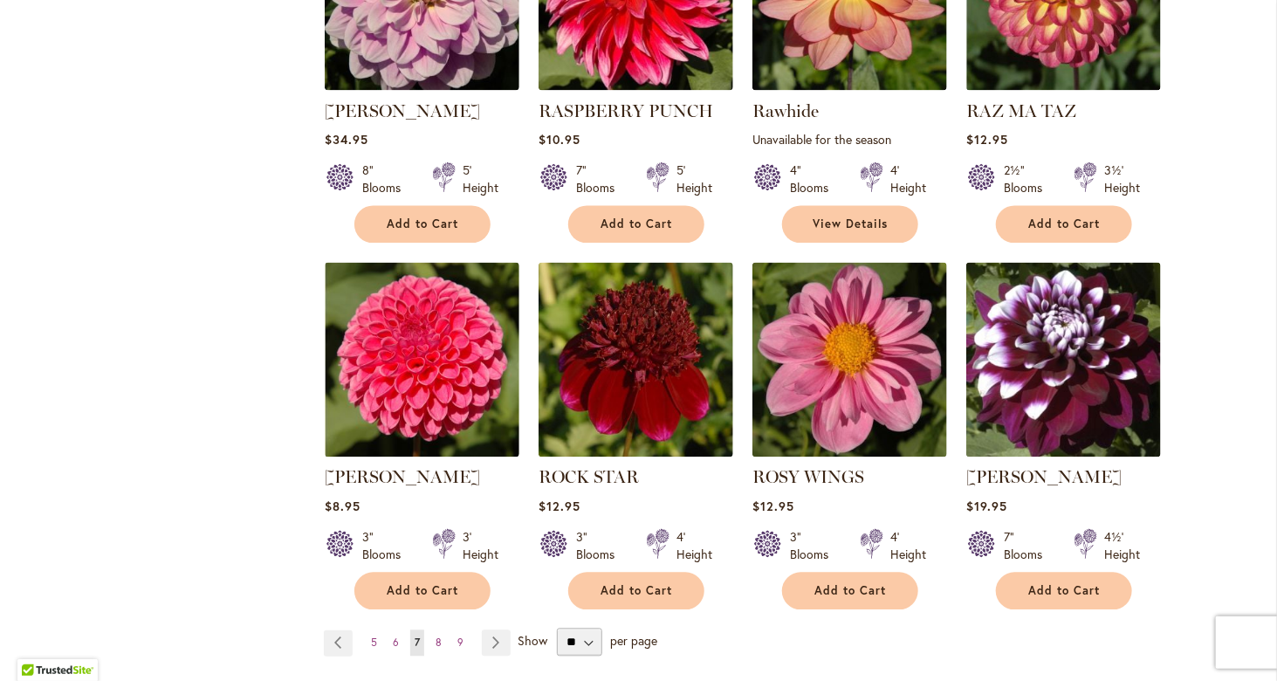
scroll to position [4364, 0]
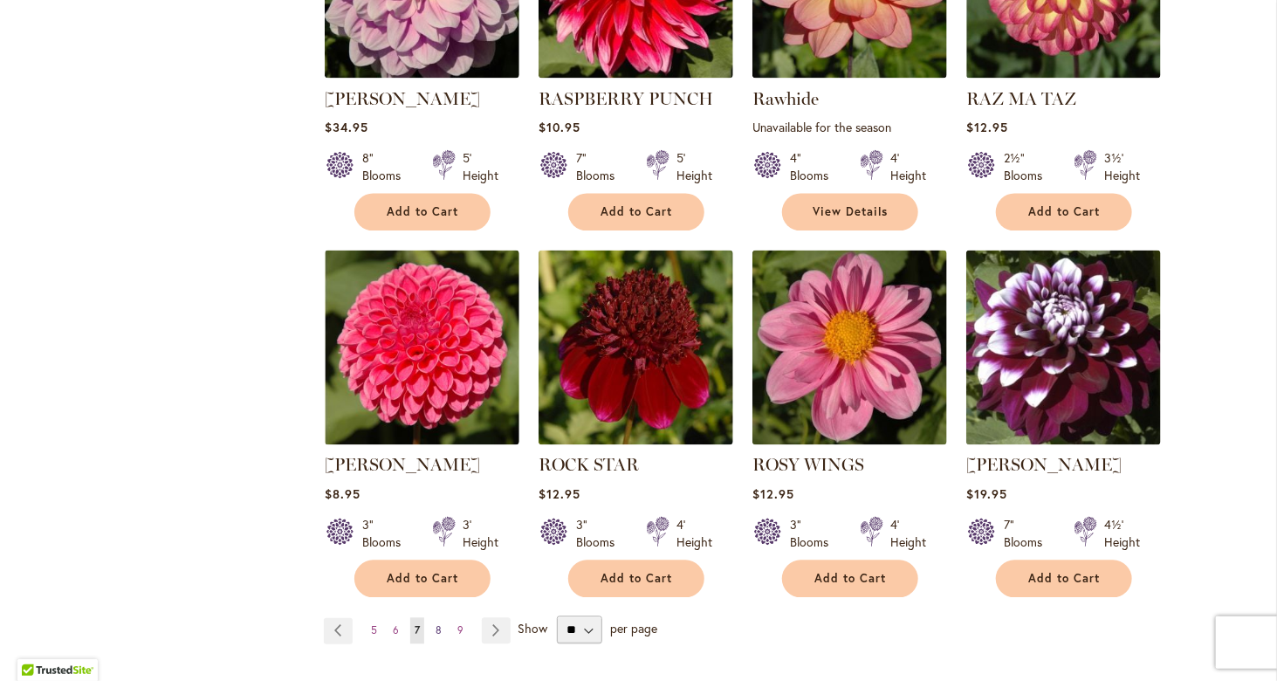
click at [436, 624] on span "8" at bounding box center [439, 630] width 6 height 13
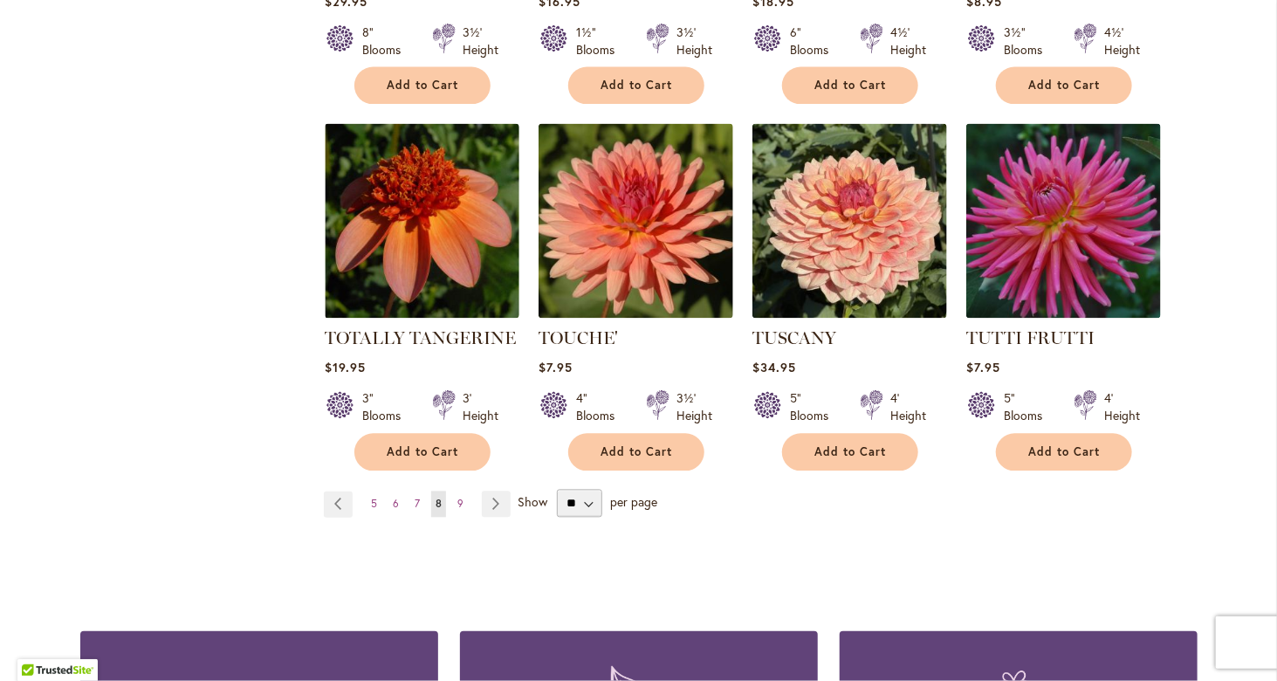
scroll to position [4452, 0]
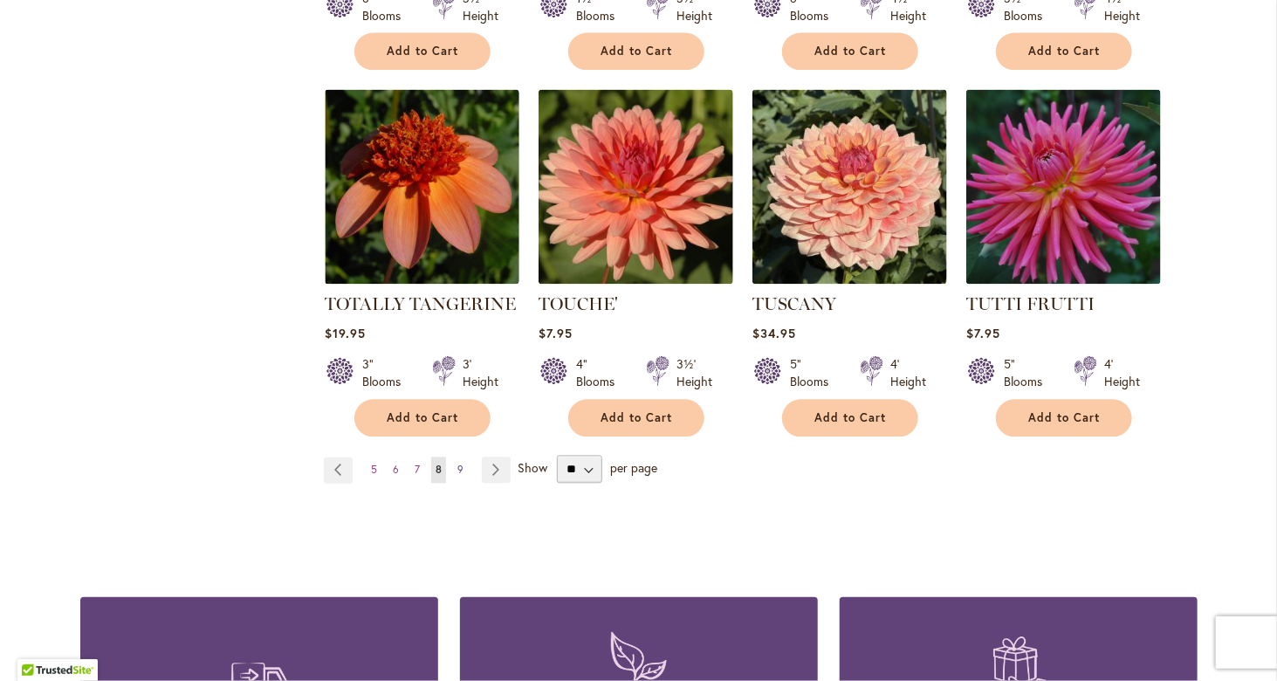
click at [457, 463] on span "9" at bounding box center [460, 469] width 6 height 13
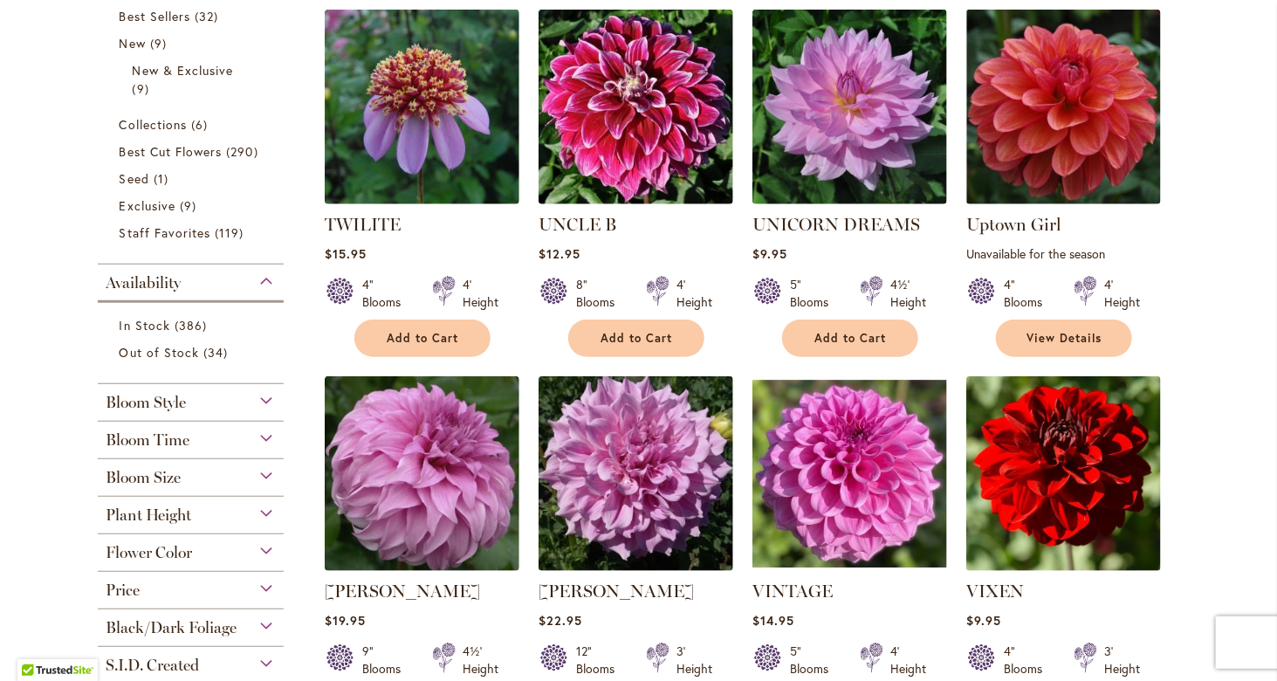
scroll to position [436, 0]
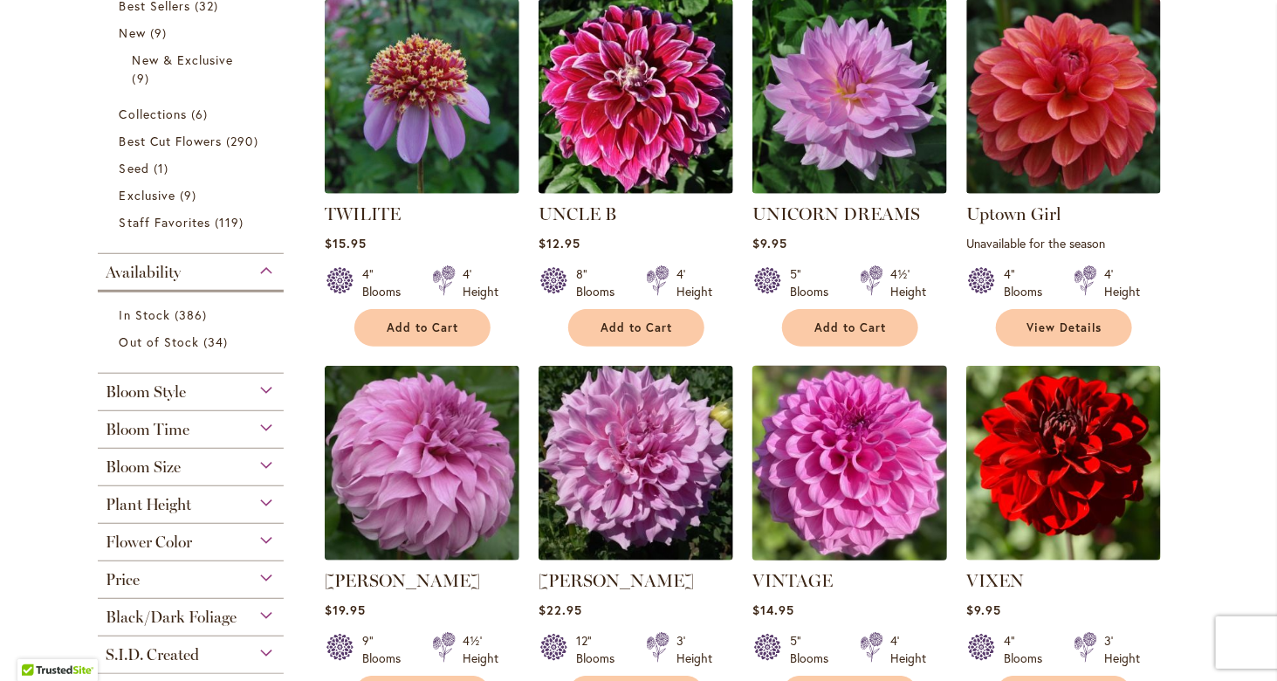
click at [843, 471] on img at bounding box center [849, 463] width 204 height 204
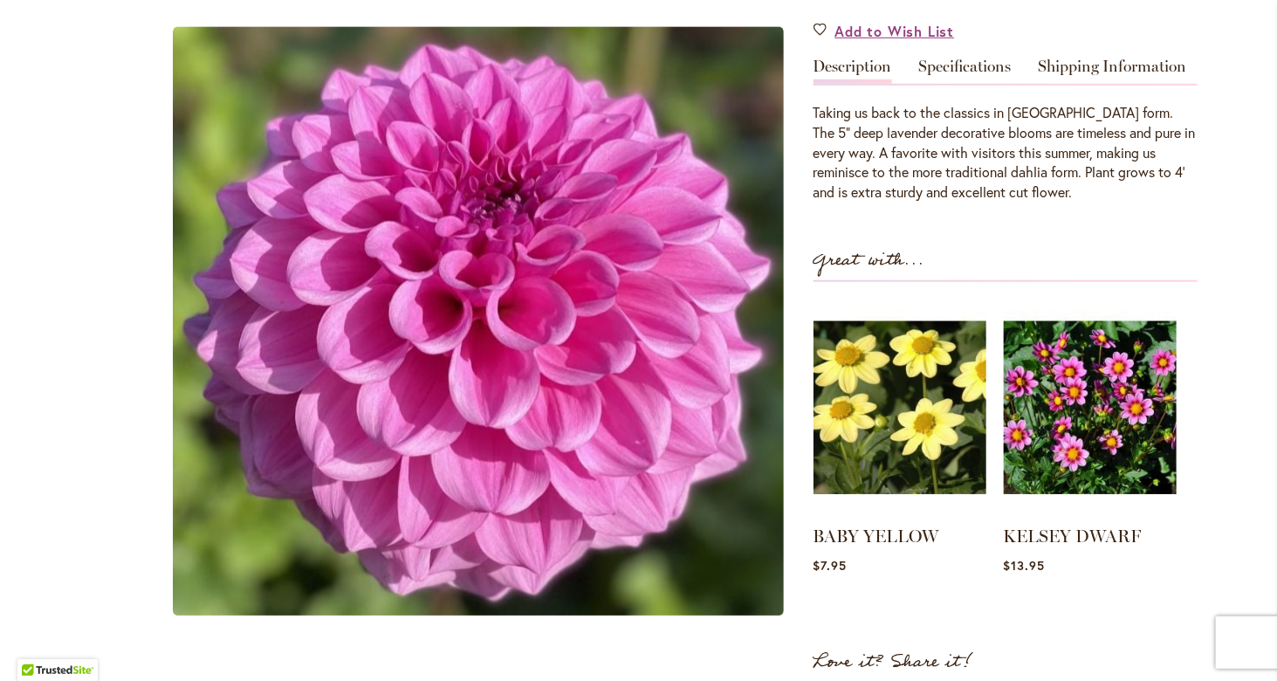
scroll to position [524, 0]
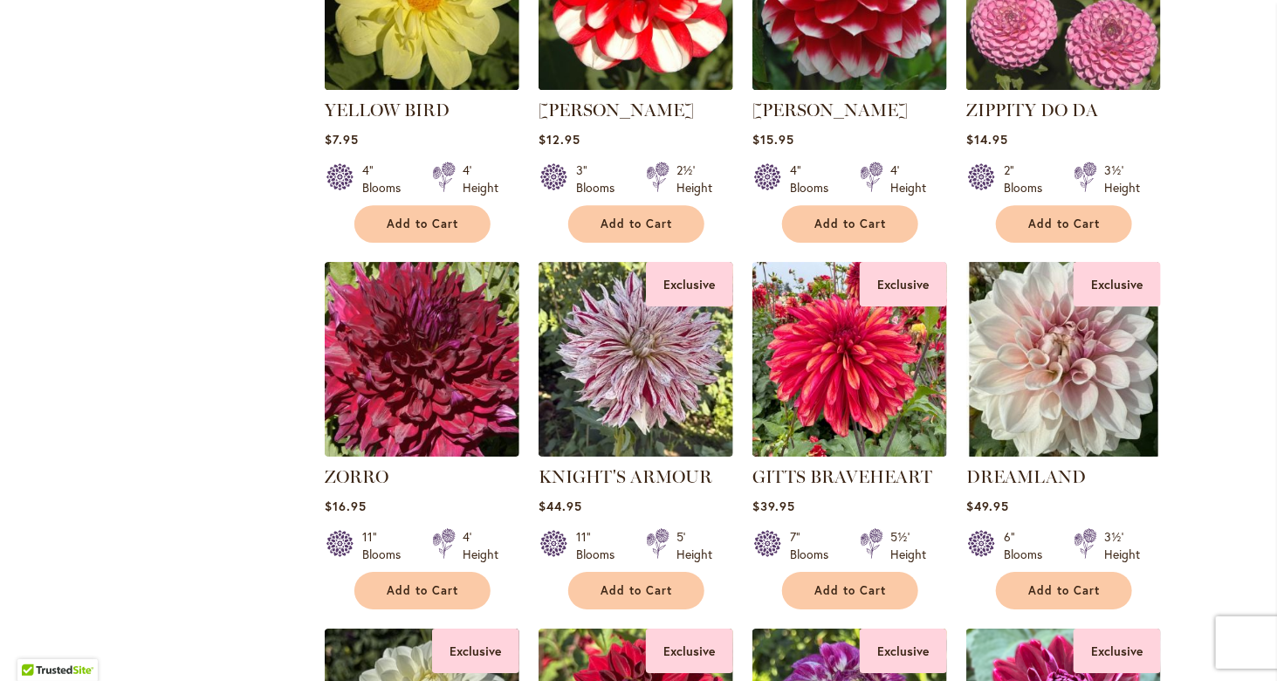
scroll to position [2444, 0]
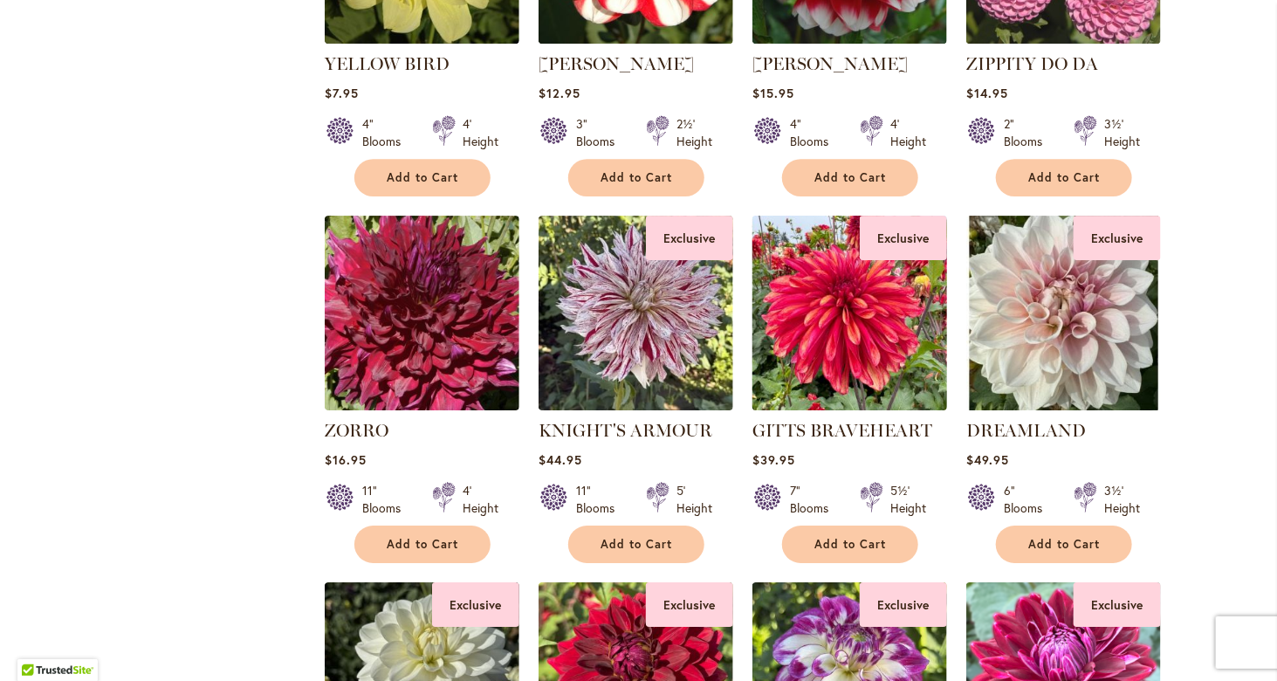
click at [842, 322] on img at bounding box center [849, 313] width 204 height 204
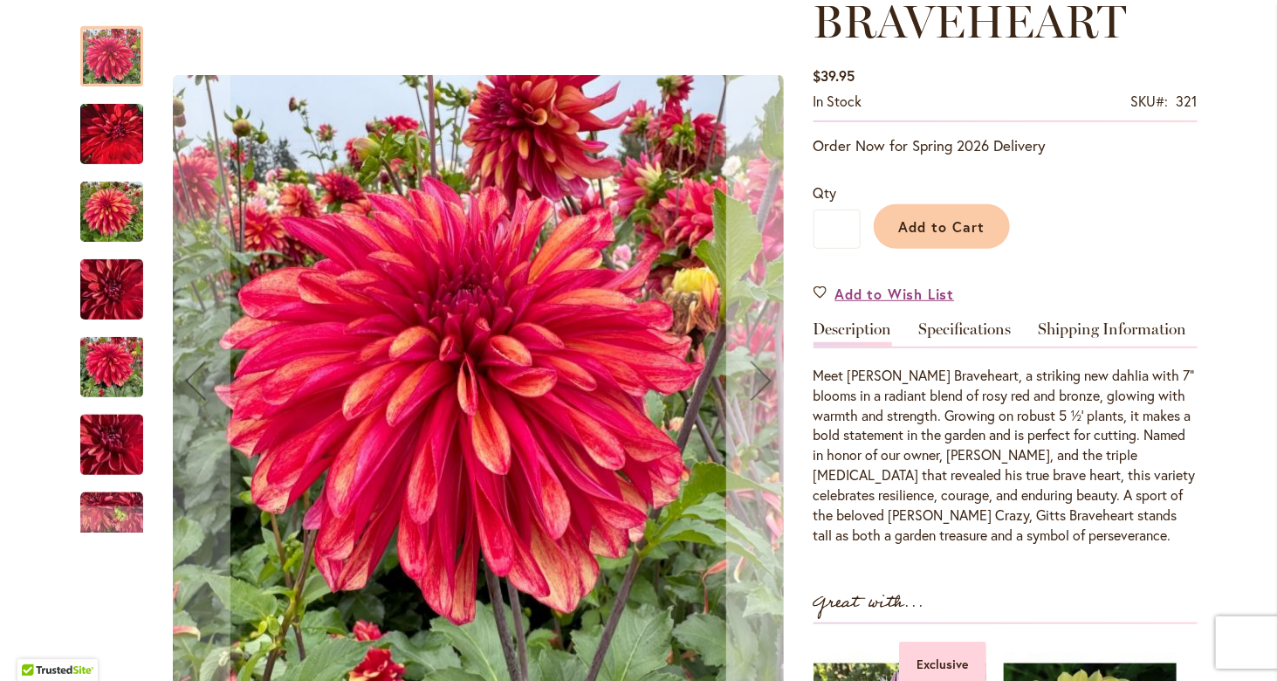
scroll to position [349, 0]
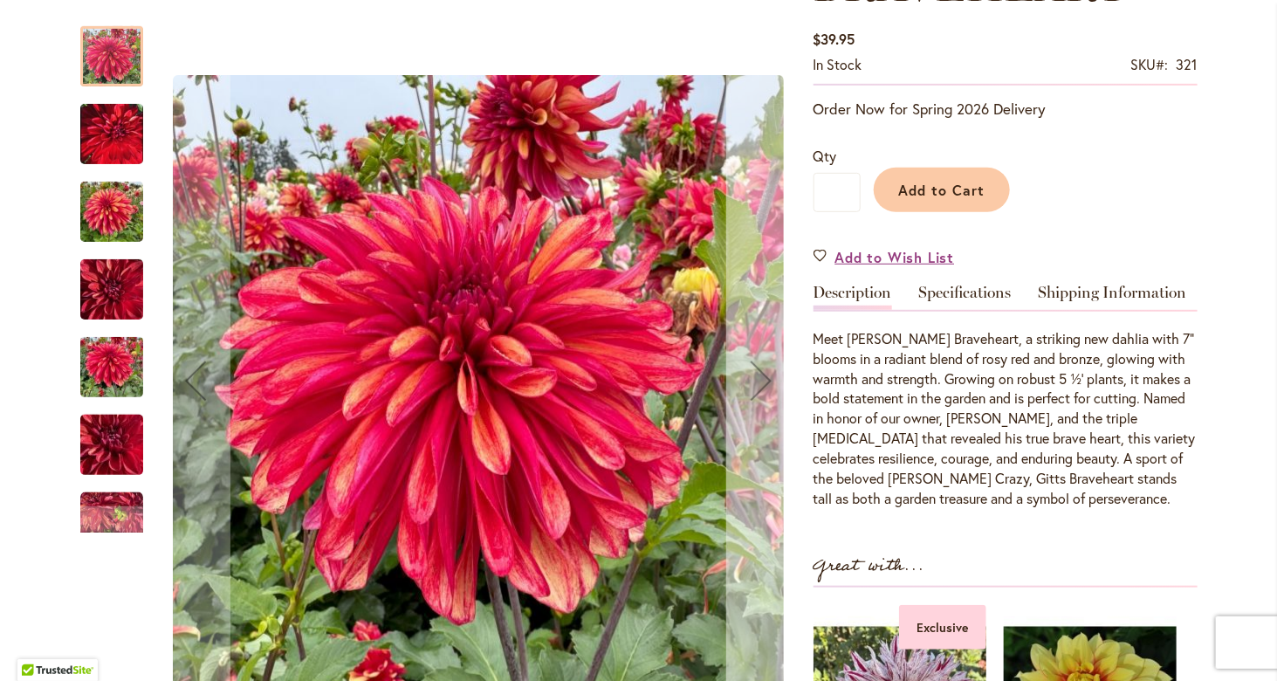
click at [754, 380] on div "Next" at bounding box center [761, 381] width 70 height 70
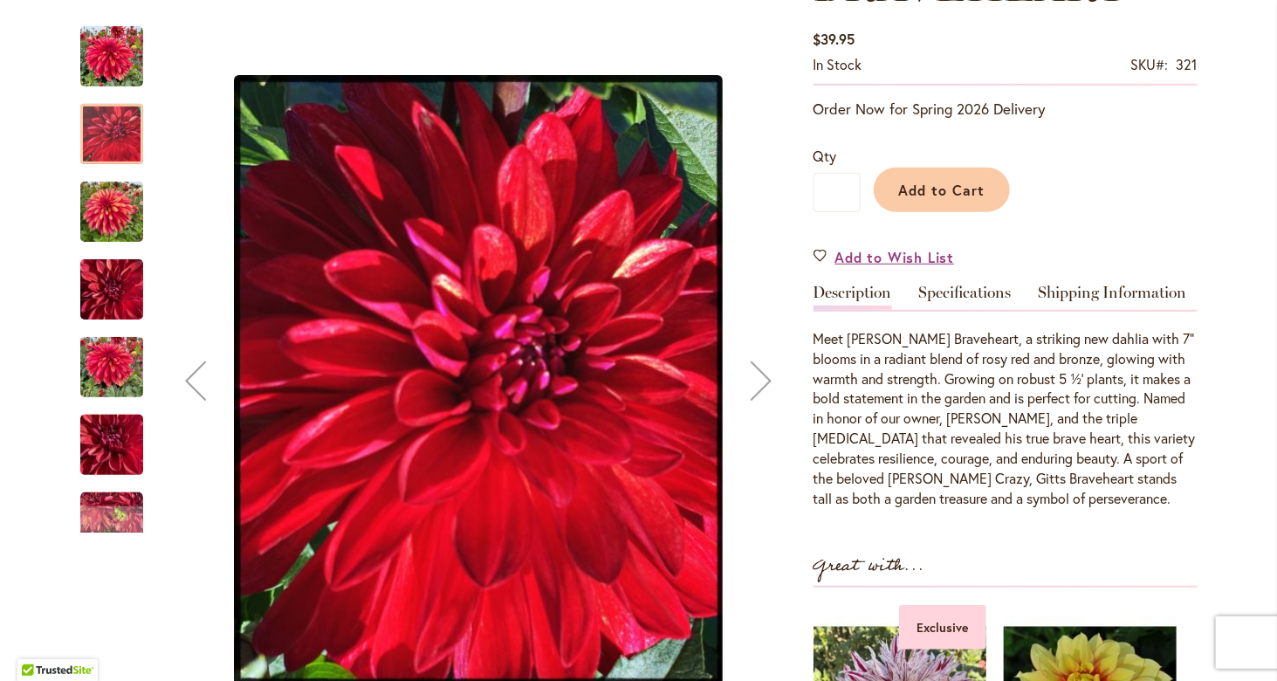
click at [754, 380] on div "Next" at bounding box center [761, 381] width 70 height 70
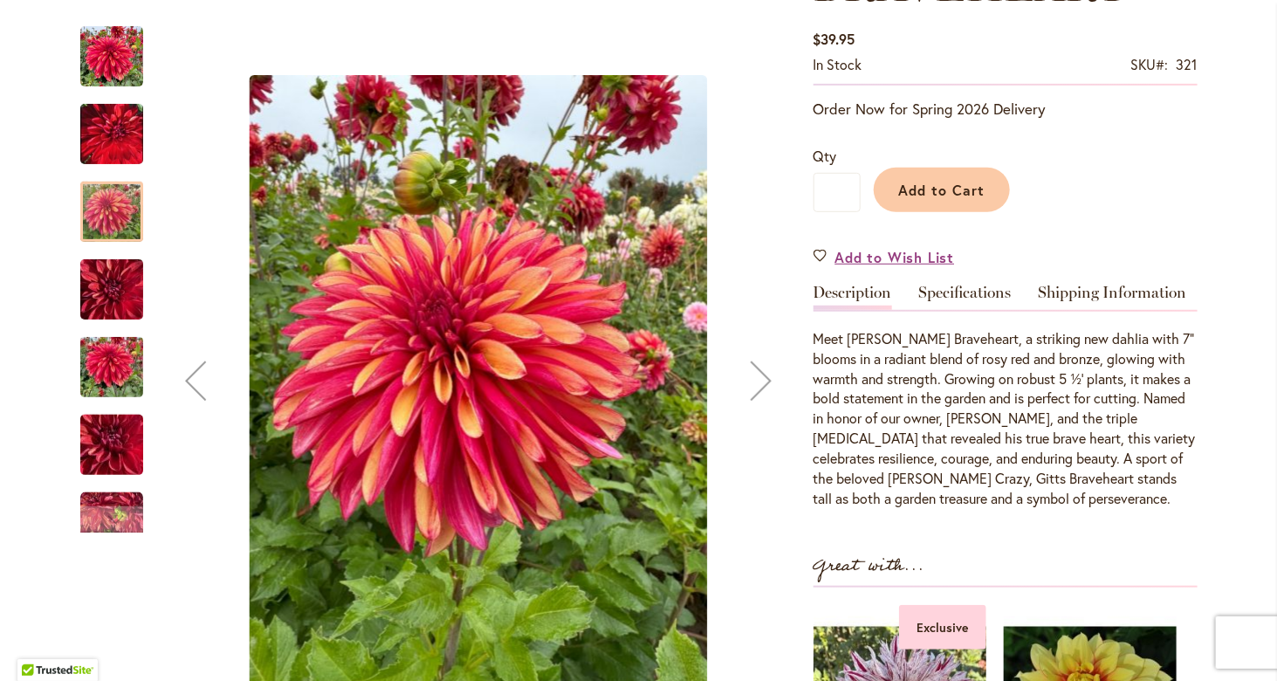
click at [752, 380] on div "Next" at bounding box center [761, 381] width 70 height 70
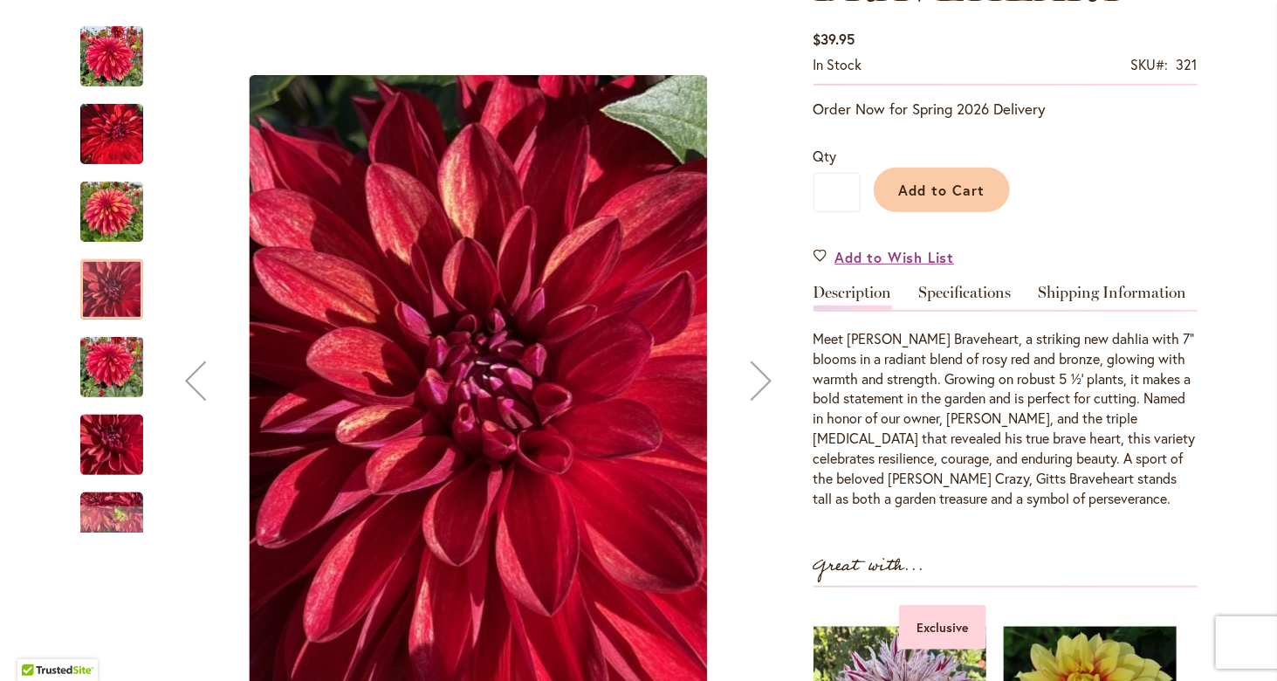
click at [752, 380] on div "Next" at bounding box center [761, 381] width 70 height 70
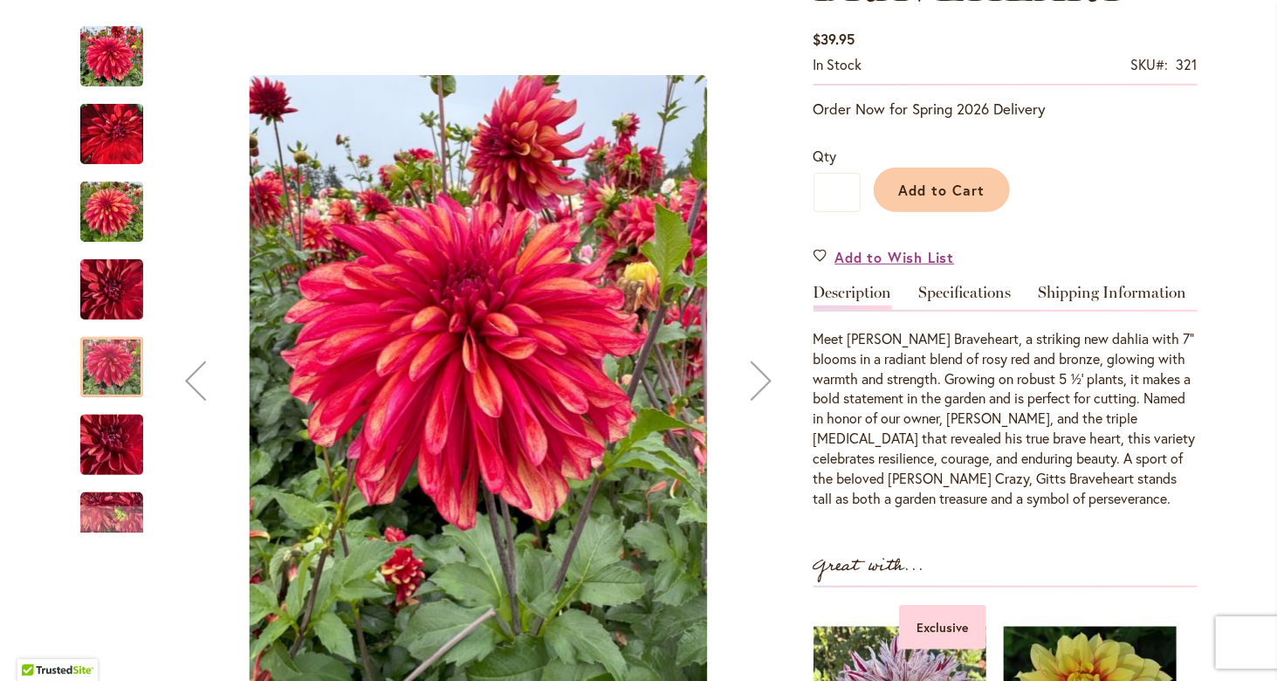
click at [752, 380] on div "Next" at bounding box center [761, 381] width 70 height 70
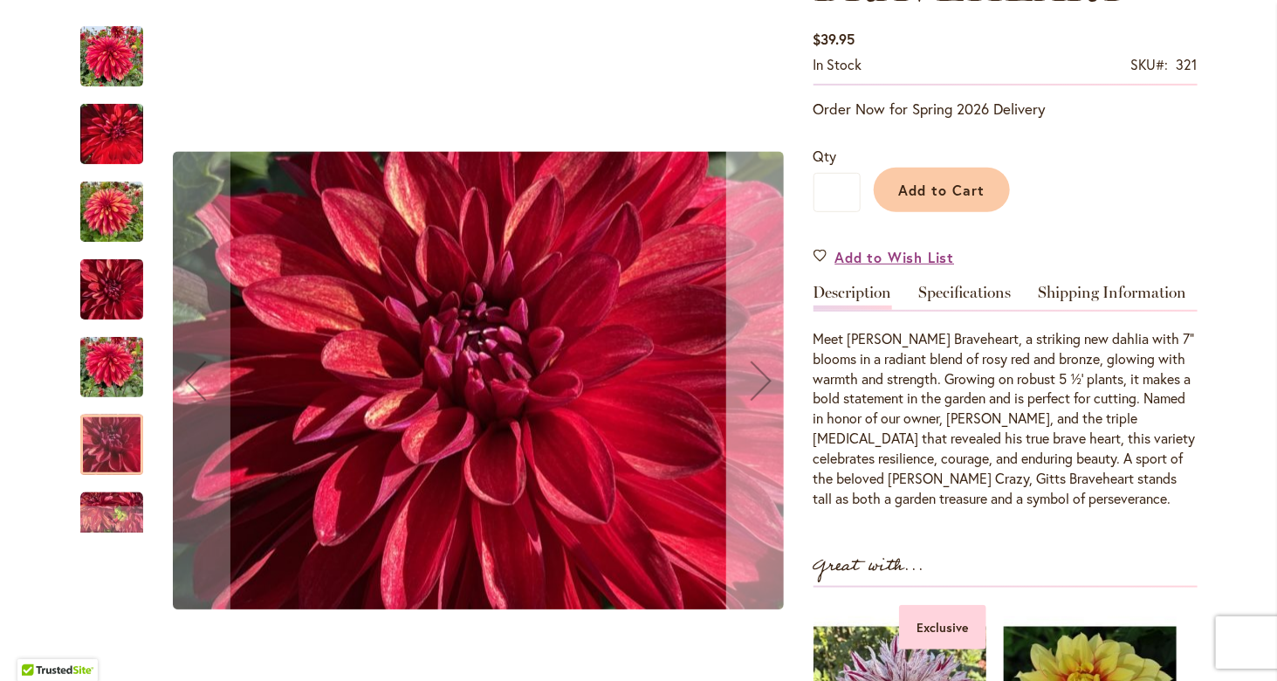
click at [752, 380] on div "Next" at bounding box center [761, 381] width 70 height 70
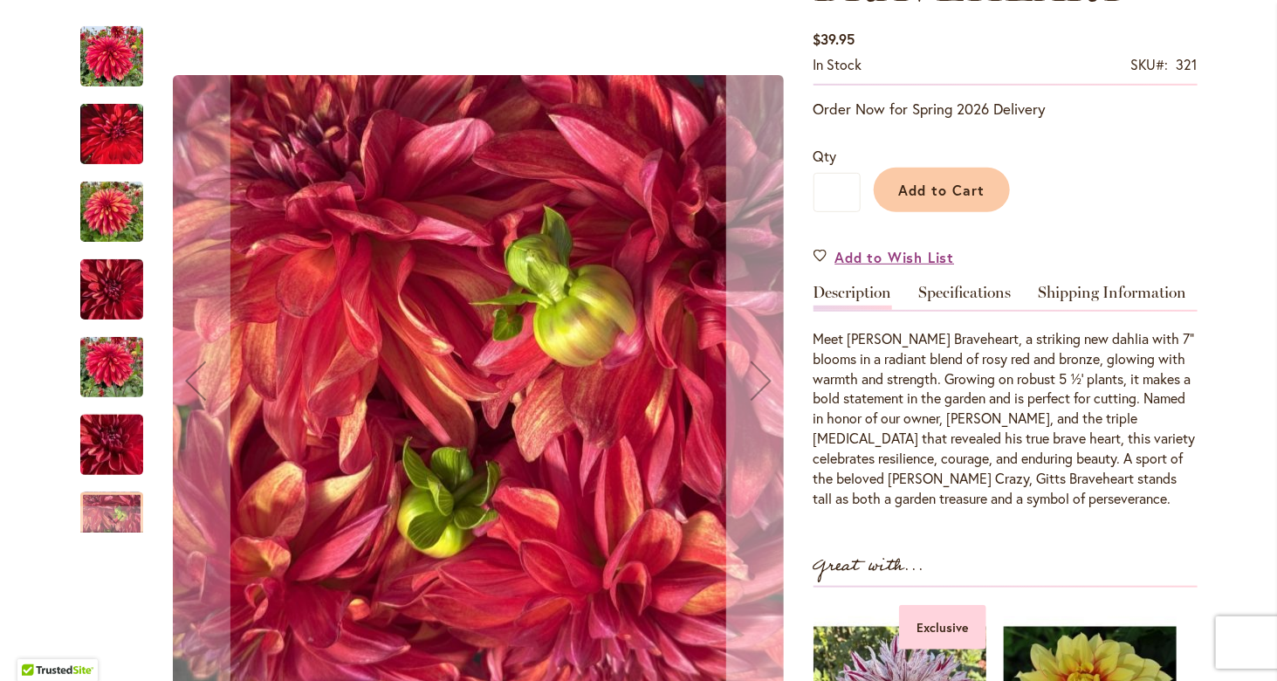
click at [752, 380] on div "Next" at bounding box center [761, 381] width 70 height 70
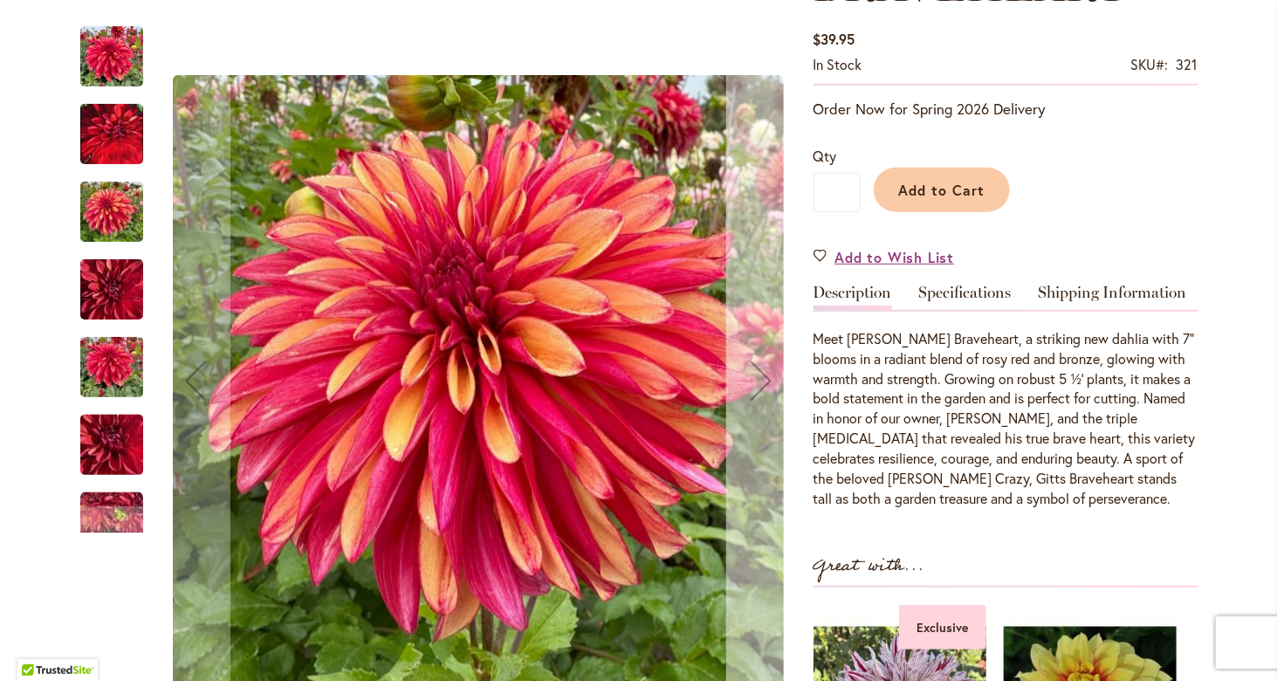
click at [752, 380] on div "Next" at bounding box center [761, 381] width 70 height 70
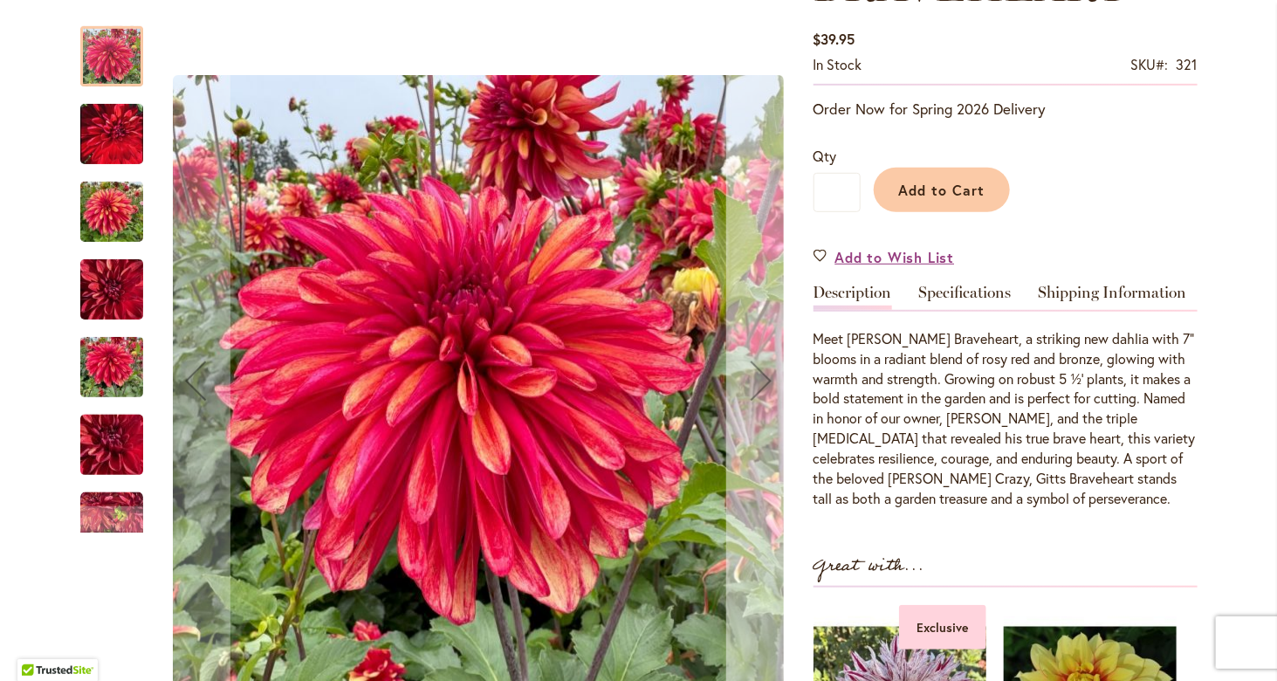
click at [751, 379] on div "Next" at bounding box center [761, 381] width 70 height 70
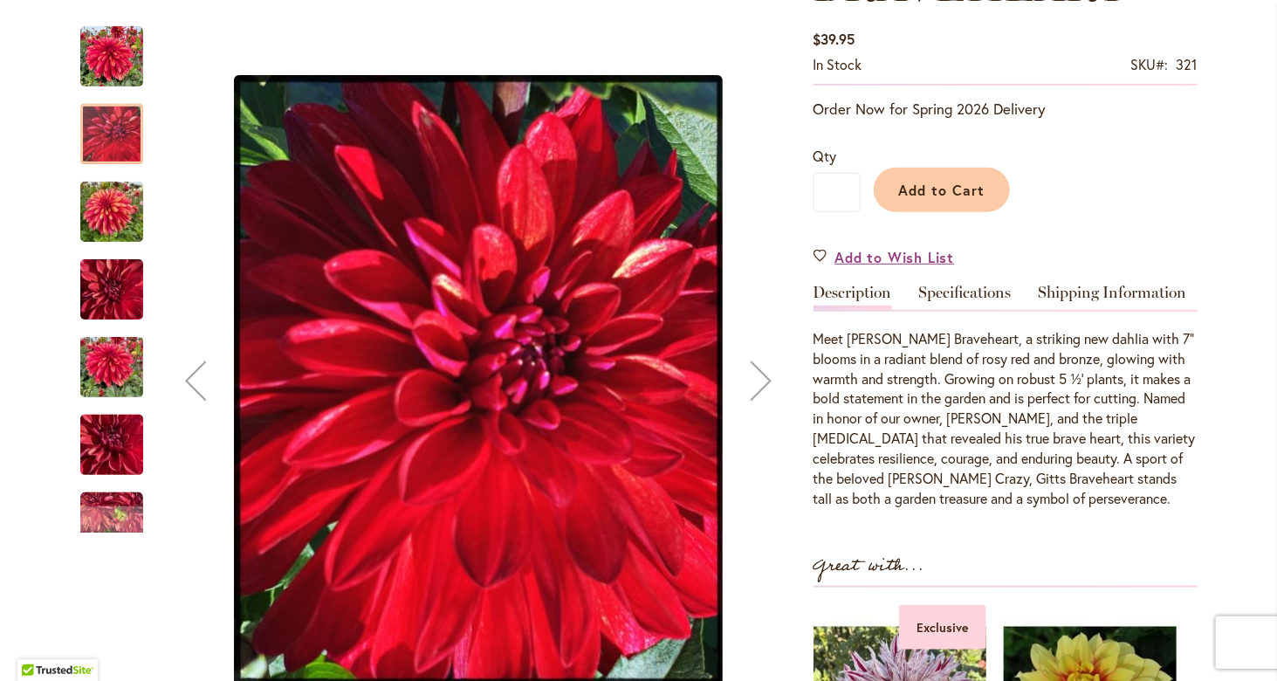
click at [751, 379] on div "Next" at bounding box center [761, 381] width 70 height 70
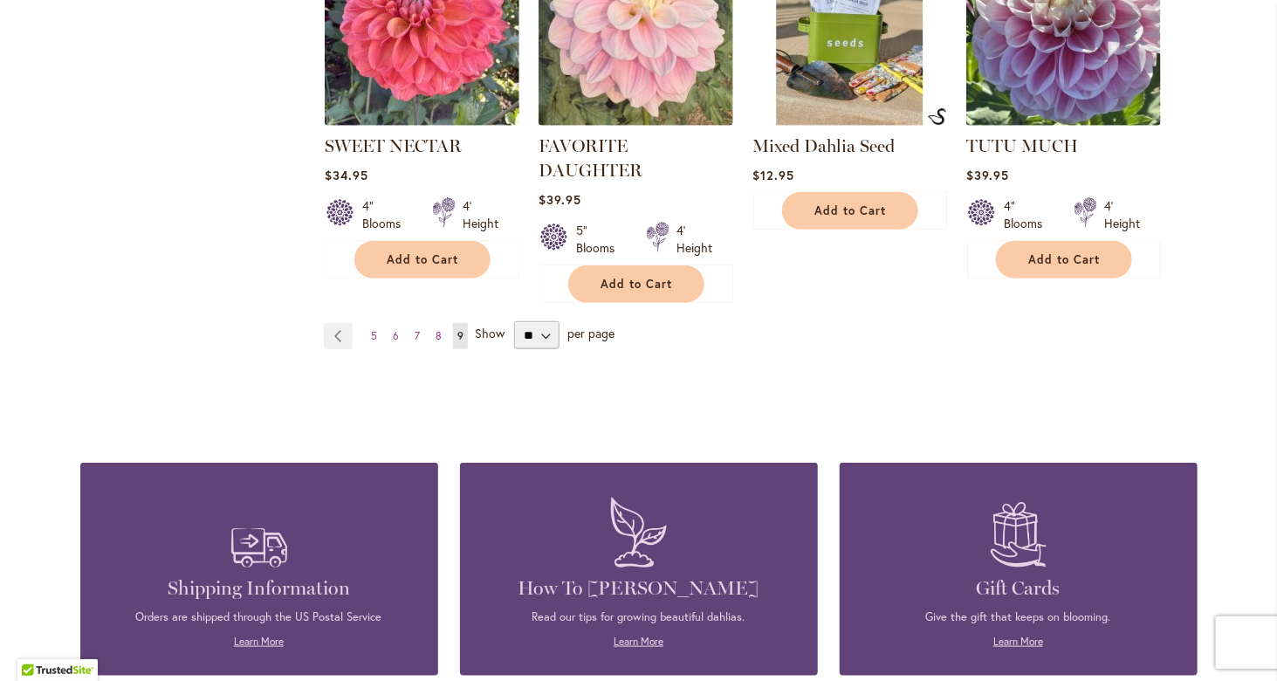
scroll to position [3666, 0]
